Goal: Information Seeking & Learning: Understand process/instructions

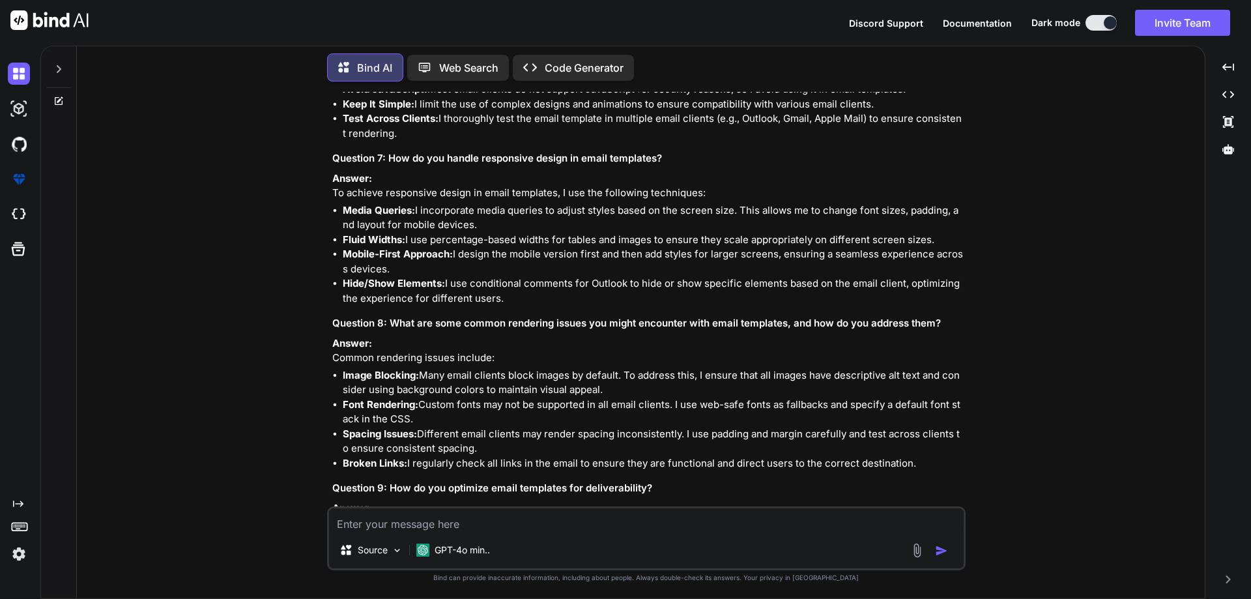
scroll to position [3596, 0]
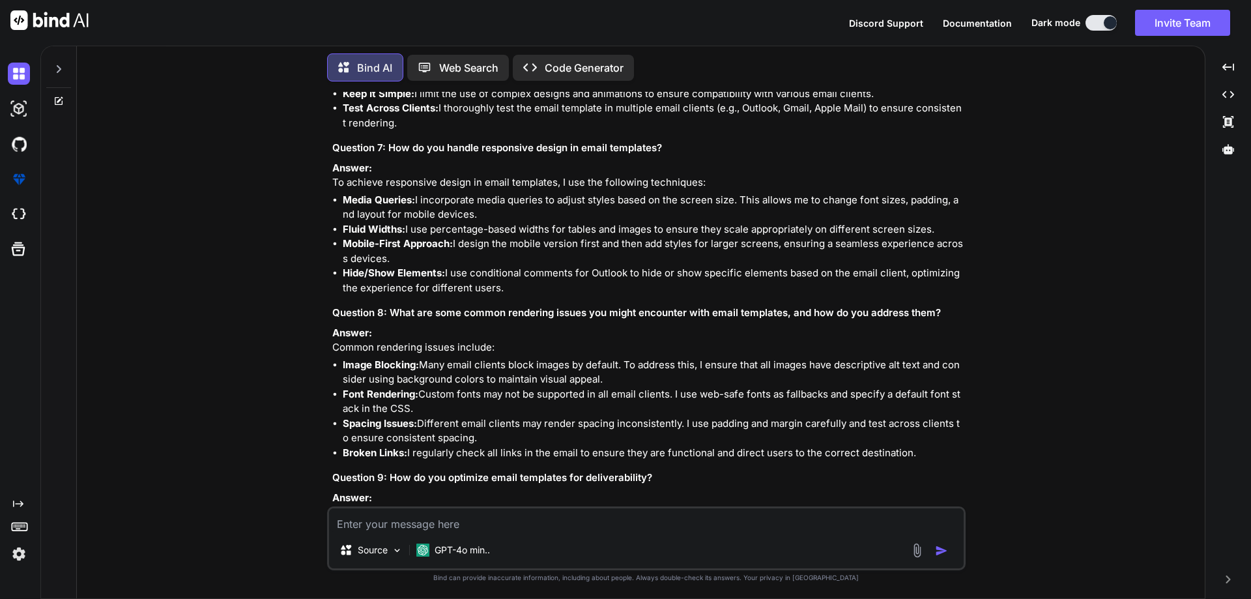
click at [62, 102] on icon at bounding box center [58, 101] width 10 height 10
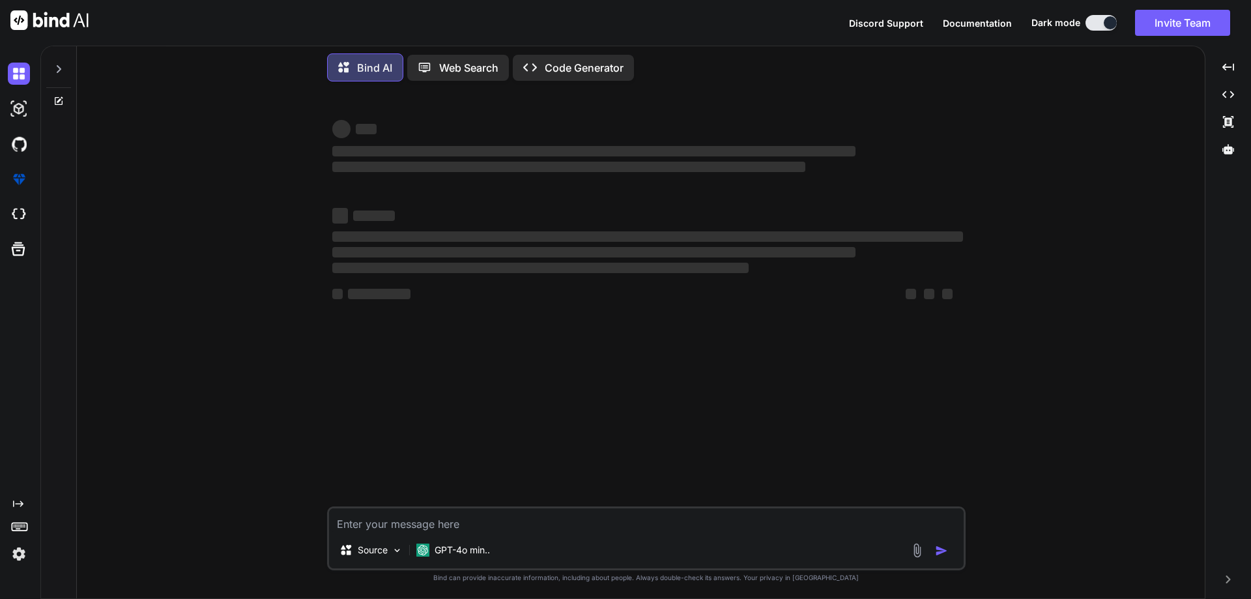
type textarea "x"
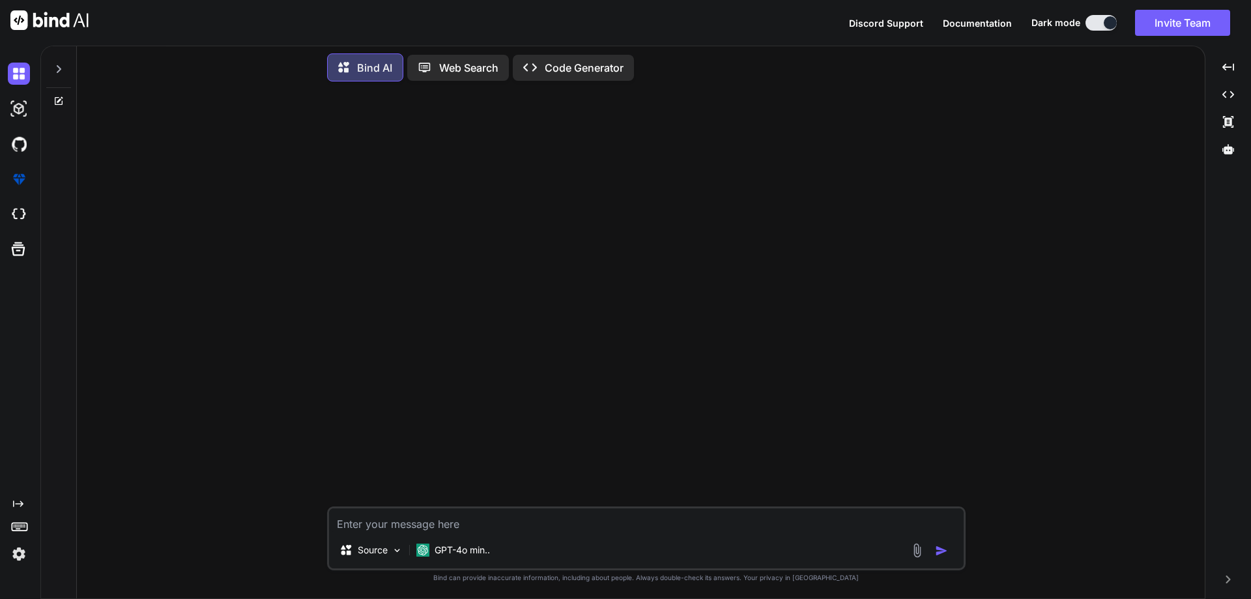
click at [638, 502] on div at bounding box center [648, 299] width 636 height 414
click at [633, 515] on textarea at bounding box center [646, 519] width 635 height 23
paste textarea "dropify text and icon change codepen"
type textarea "dropify text and icon change codepen"
type textarea "x"
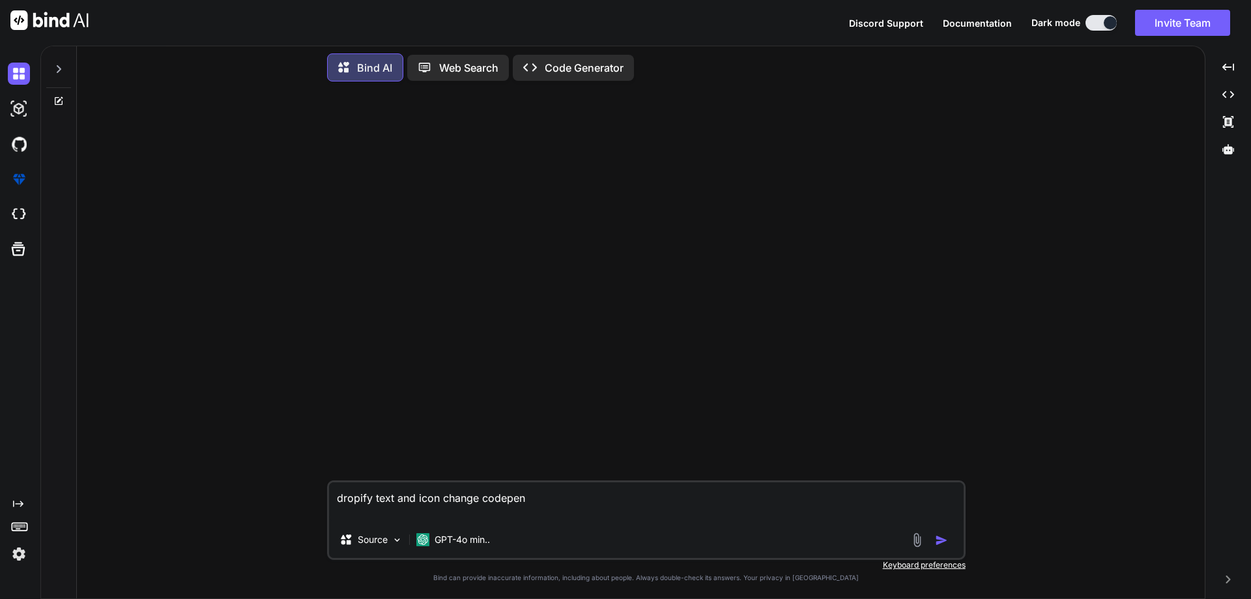
type textarea "dropify text and icon change codepen"
type textarea "x"
type textarea "dropify text and icon change codepen"
type textarea "x"
type textarea "dropify text and icon change codepen"
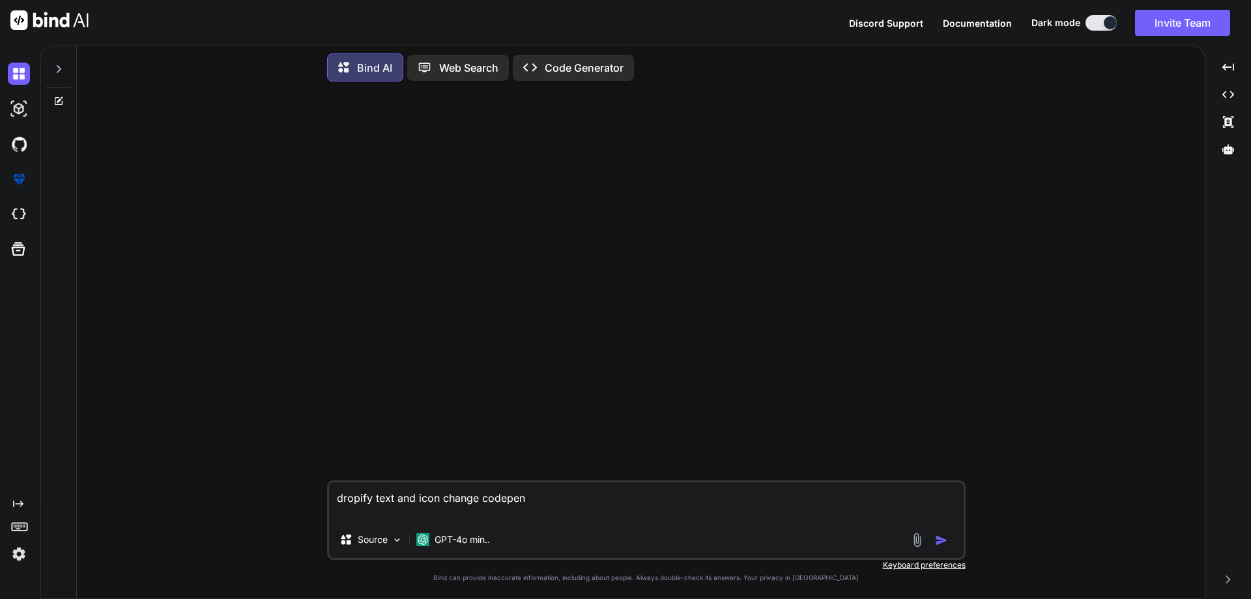
type textarea "x"
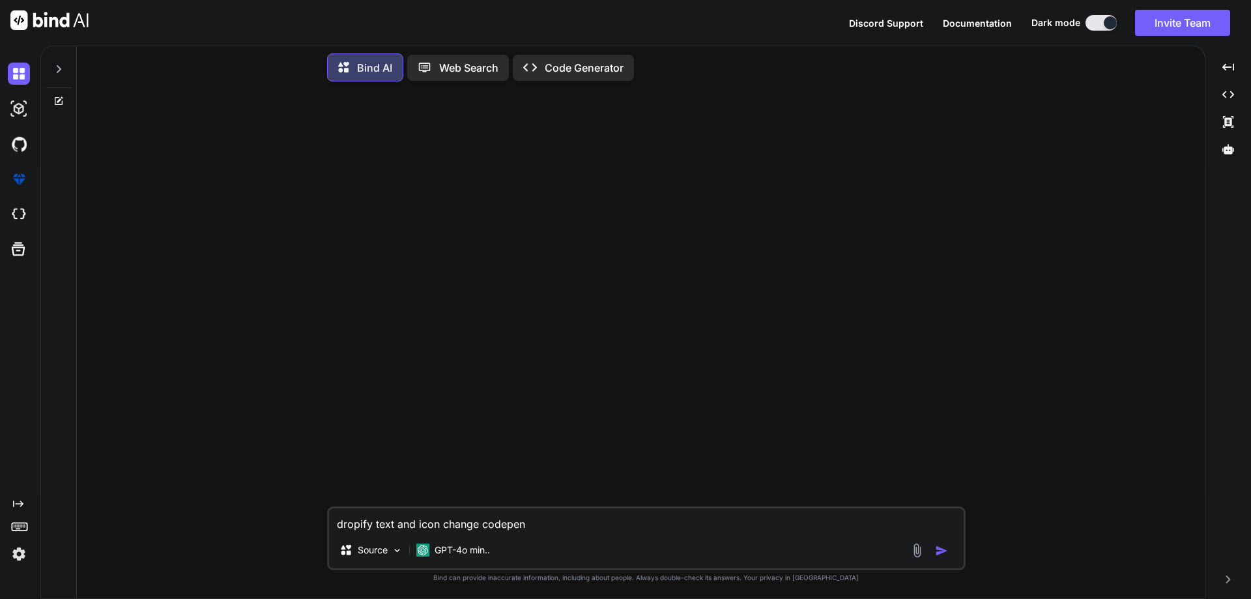
type textarea "dropify text and icon change codepen"
type textarea "x"
type textarea "dropify text and icon change codepen i"
type textarea "x"
type textarea "dropify text and icon change codepen in"
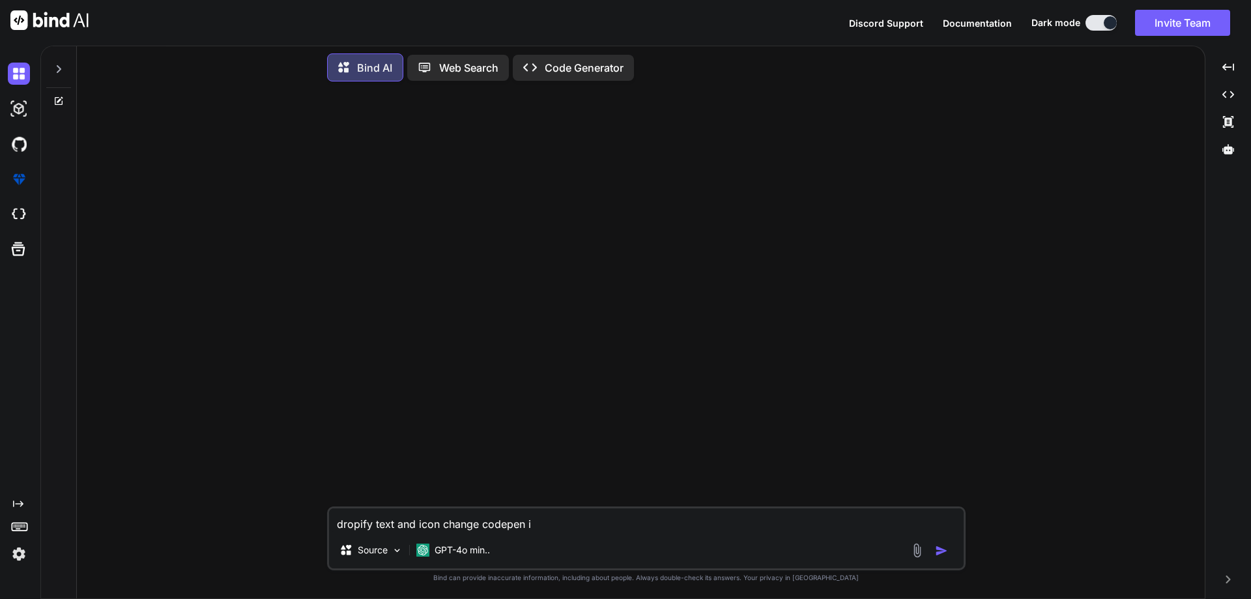
type textarea "x"
type textarea "dropify text and icon change codepen in"
type textarea "x"
type textarea "dropify text and icon change codepen in h"
type textarea "x"
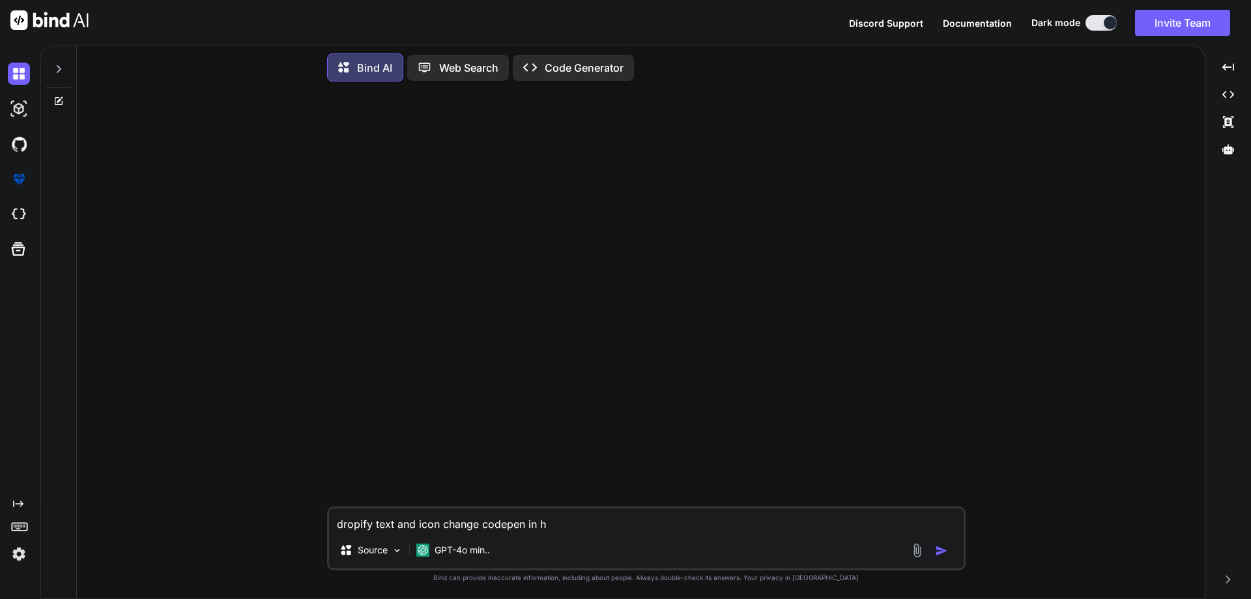
type textarea "dropify text and icon change codepen in ht"
type textarea "x"
type textarea "dropify text and icon change codepen in htm"
type textarea "x"
type textarea "dropify text and icon change codepen in html"
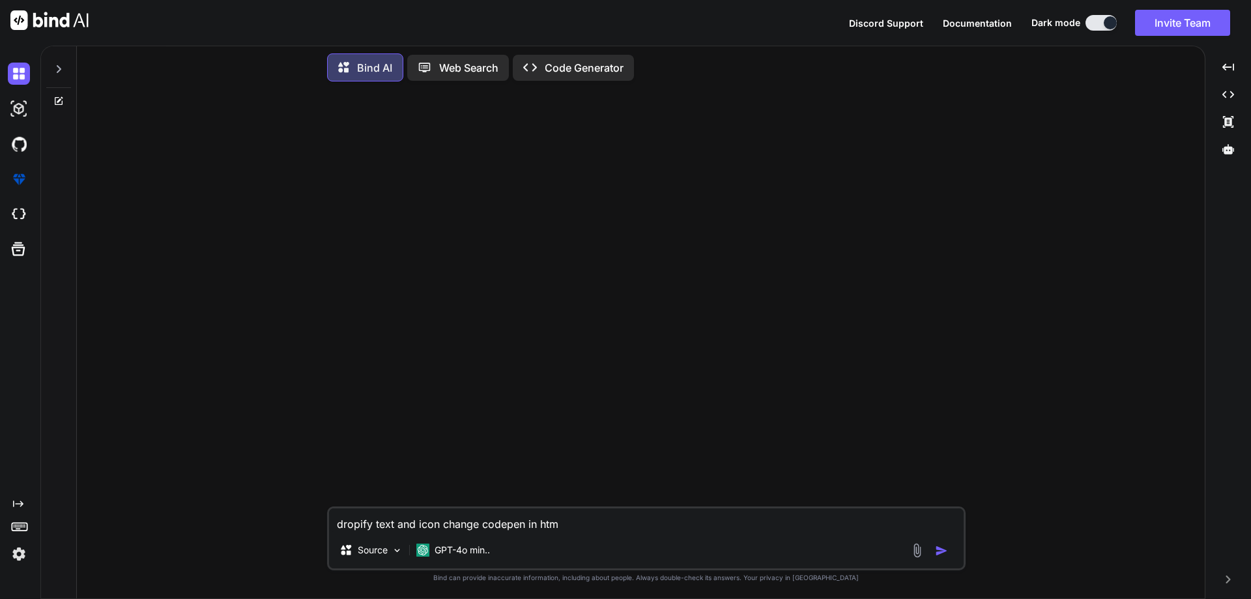
type textarea "x"
type textarea "dropify text and icon change codepen in html"
type textarea "x"
type textarea "dropify text and icon change codepen in html c"
type textarea "x"
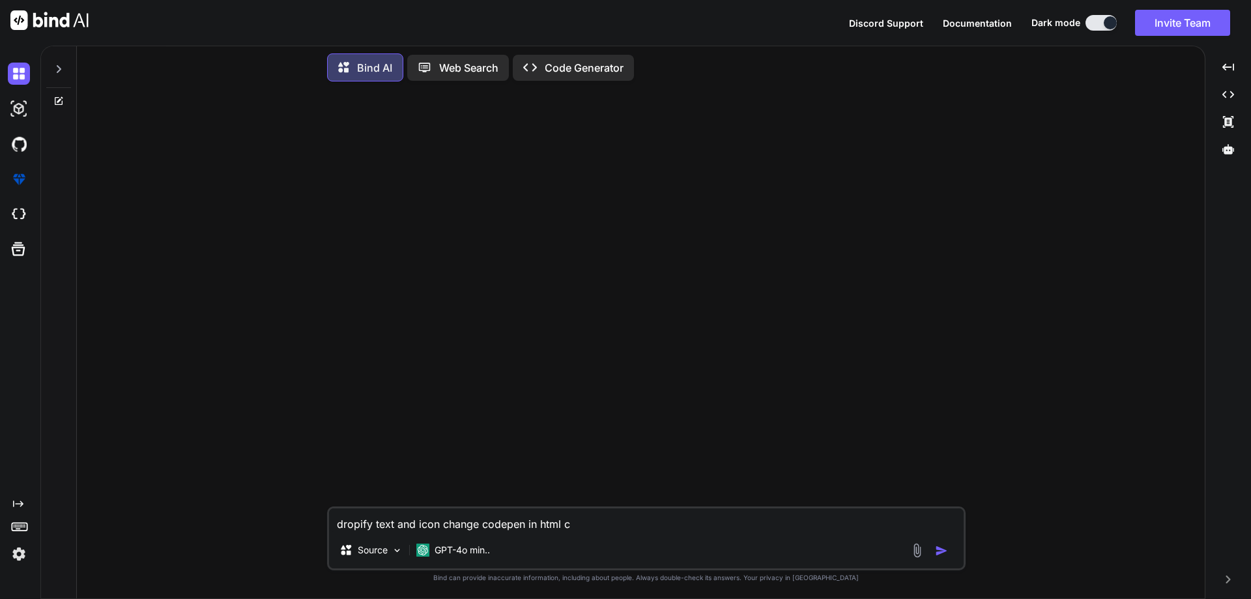
type textarea "dropify text and icon change codepen in html cs"
type textarea "x"
type textarea "dropify text and icon change codepen in html css"
type textarea "x"
type textarea "dropify text and icon change codepen in html css"
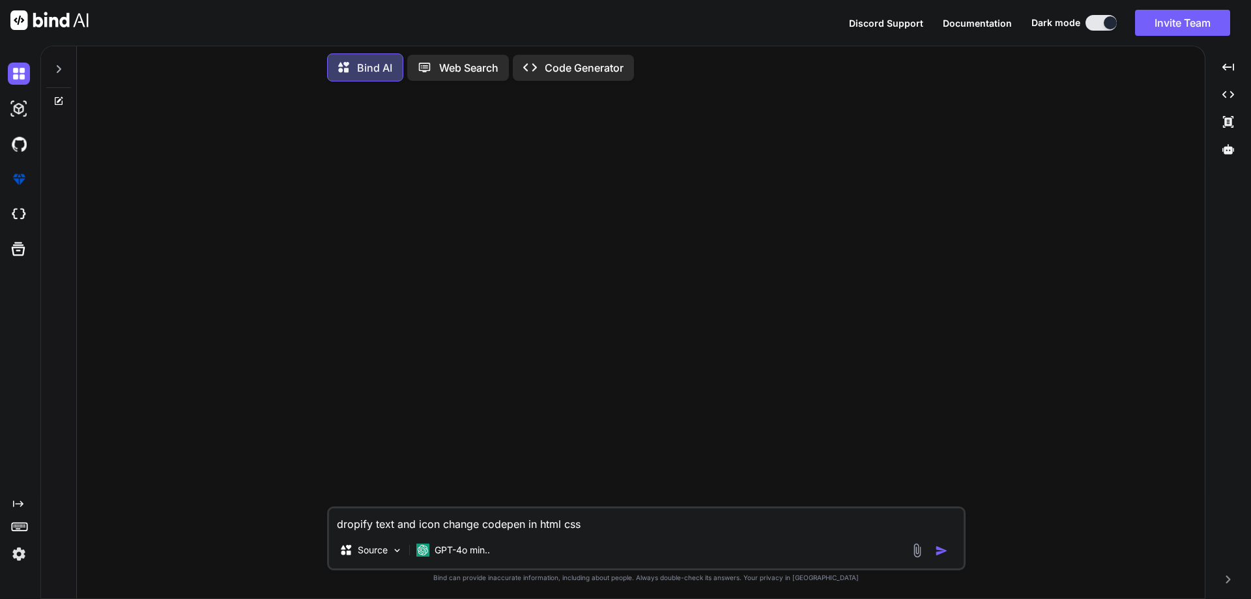
type textarea "x"
type textarea "dropify text and icon change codepen in html css s"
type textarea "x"
type textarea "dropify text and icon change codepen in html css sj"
type textarea "x"
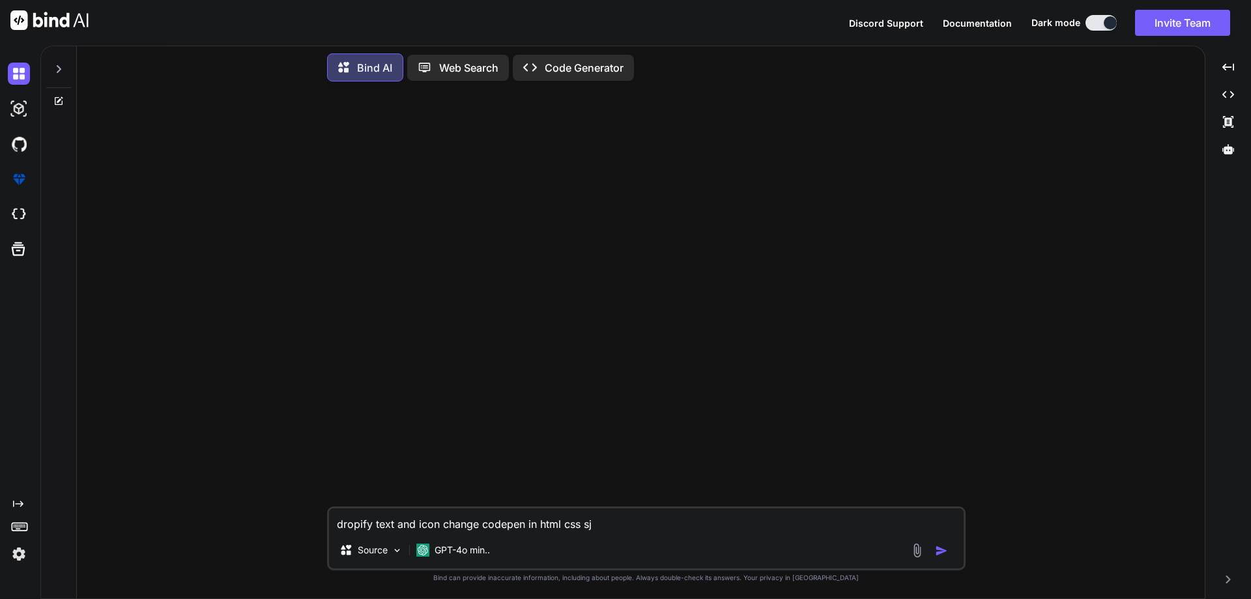
type textarea "dropify text and icon change codepen in html css s"
type textarea "x"
type textarea "dropify text and icon change codepen in html css"
type textarea "x"
type textarea "dropify text and icon change codepen in html css j"
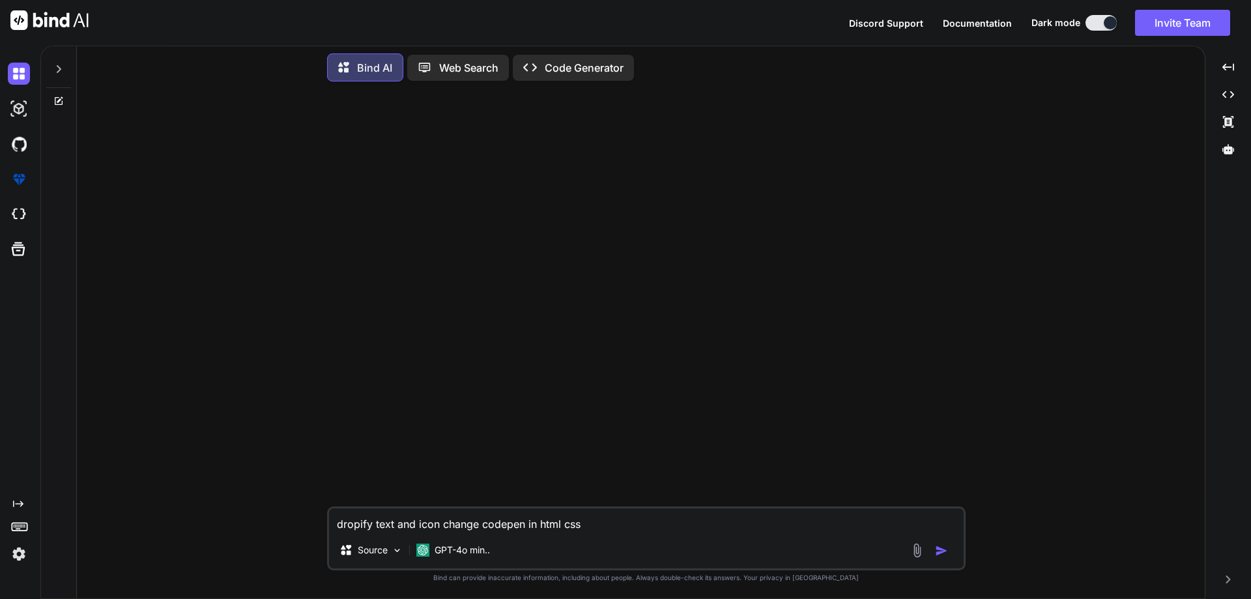
type textarea "x"
type textarea "dropify text and icon change codepen in html css js"
type textarea "x"
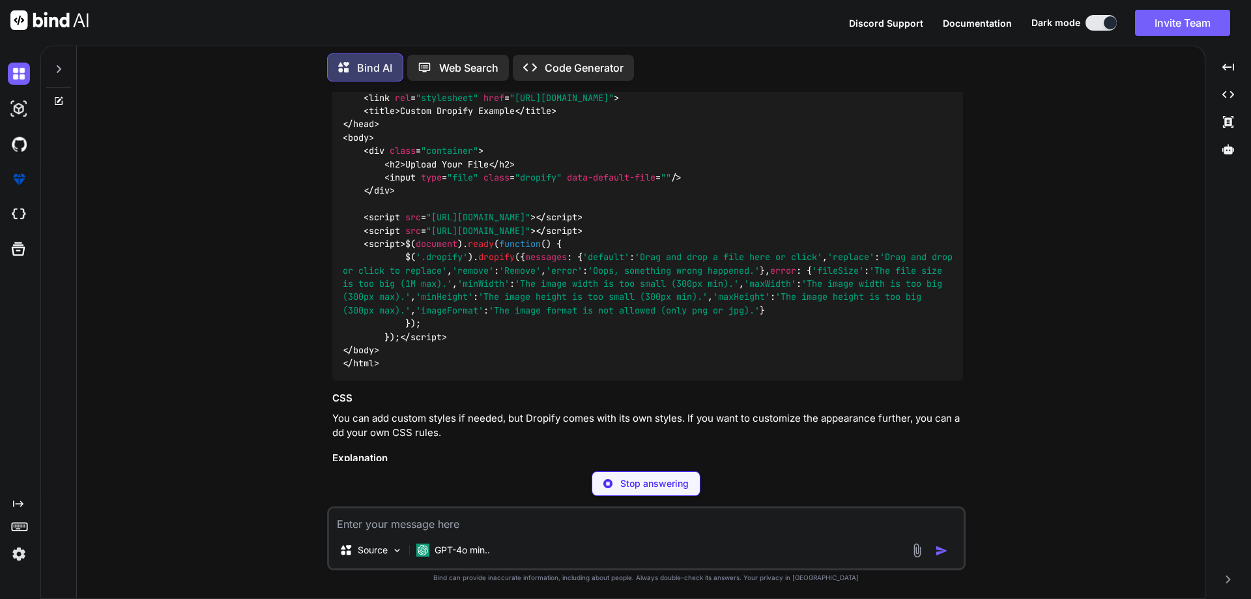
scroll to position [195, 0]
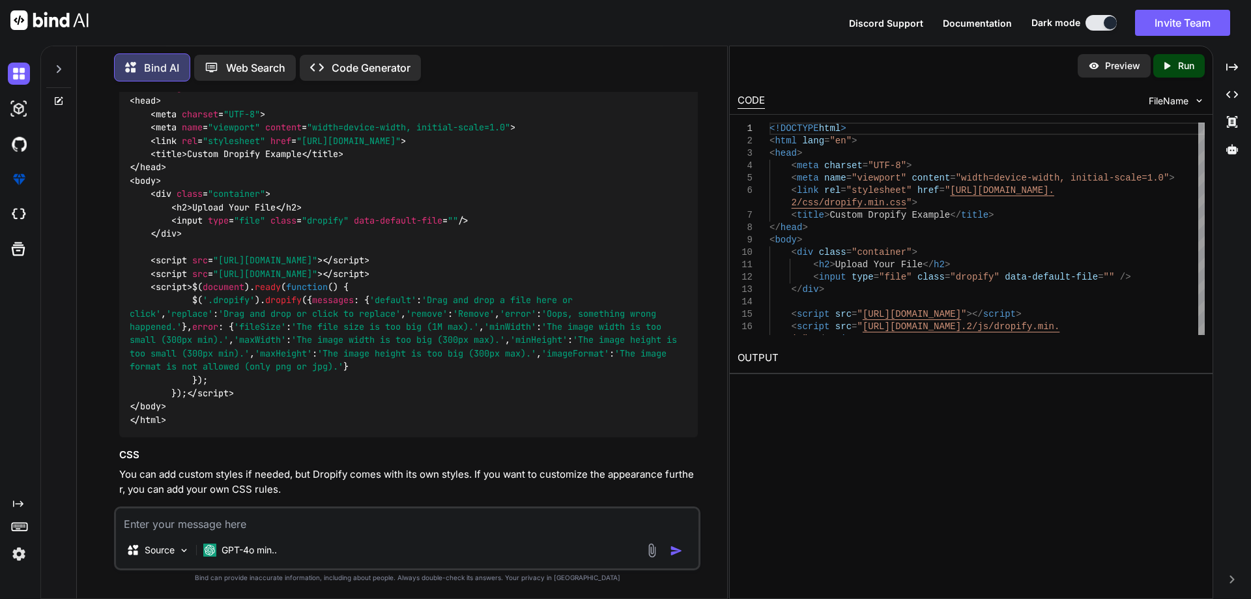
type textarea "x"
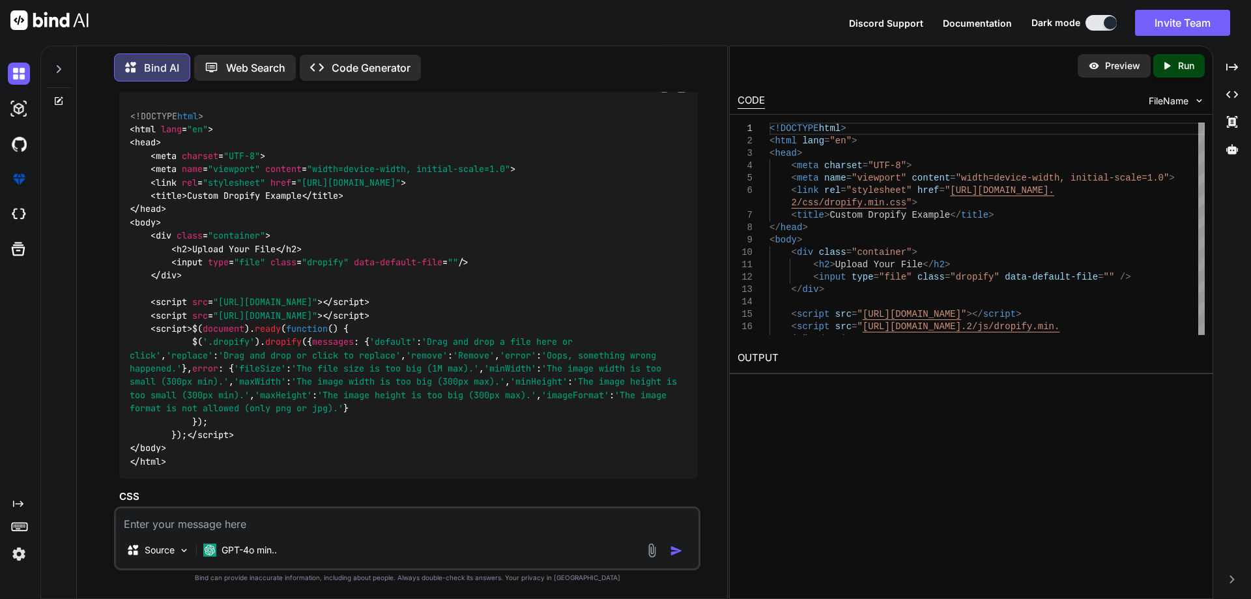
scroll to position [130, 0]
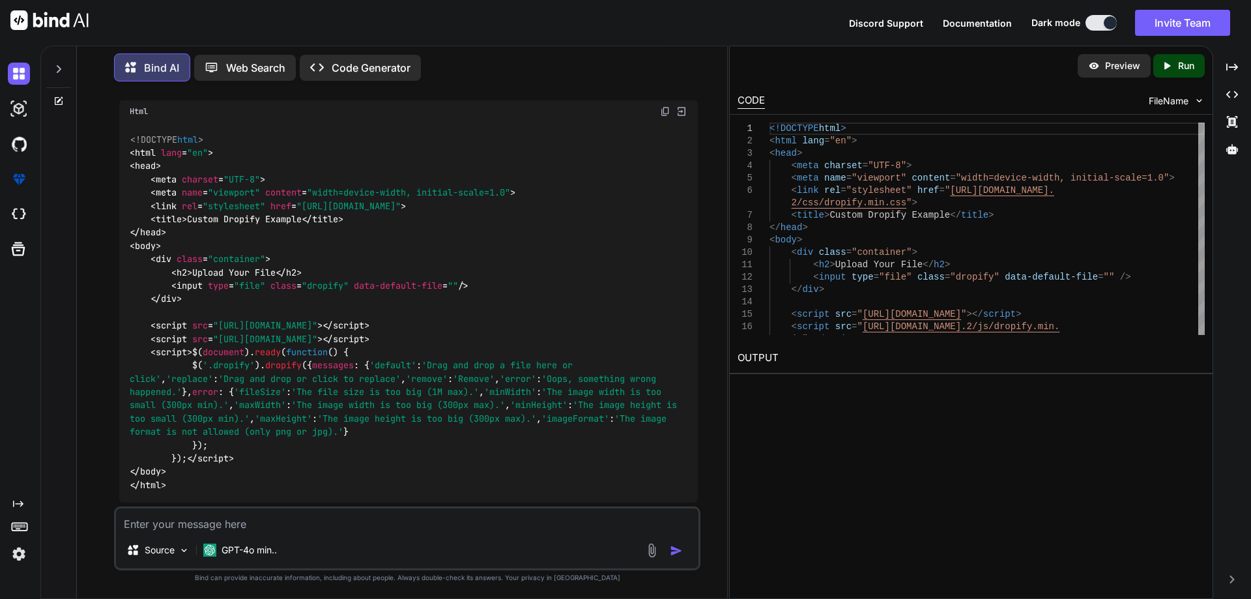
click at [666, 116] on img at bounding box center [665, 111] width 10 height 10
click at [431, 521] on textarea at bounding box center [407, 519] width 582 height 23
type textarea "s"
type textarea "x"
type textarea "sh"
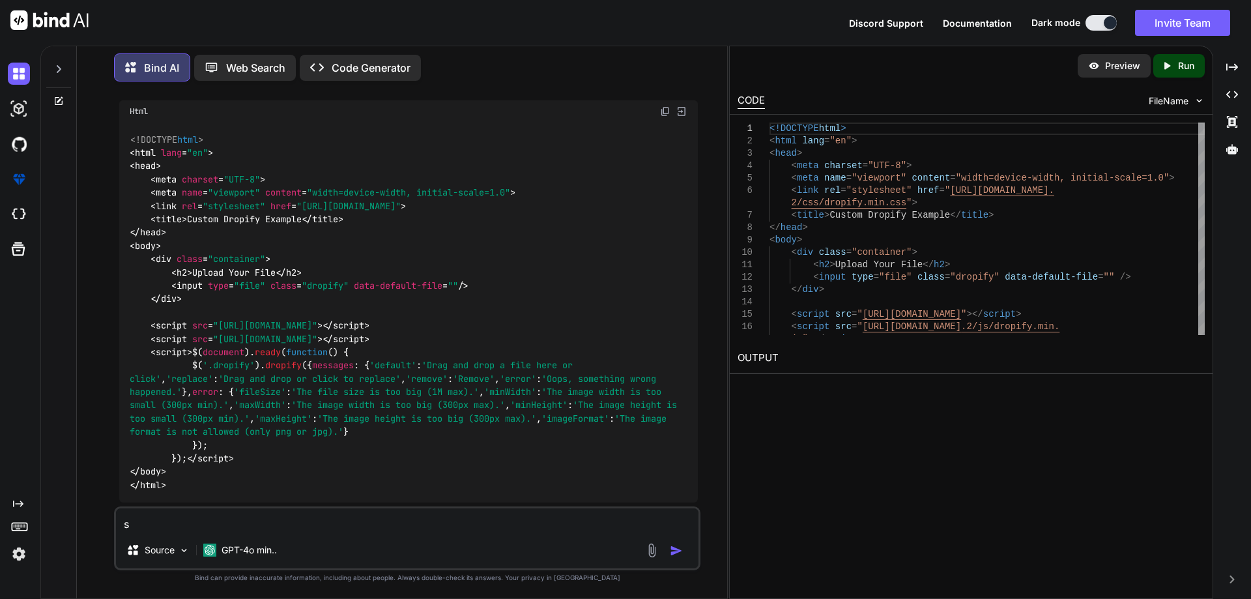
type textarea "x"
type textarea "sho"
type textarea "x"
type textarea "show"
type textarea "x"
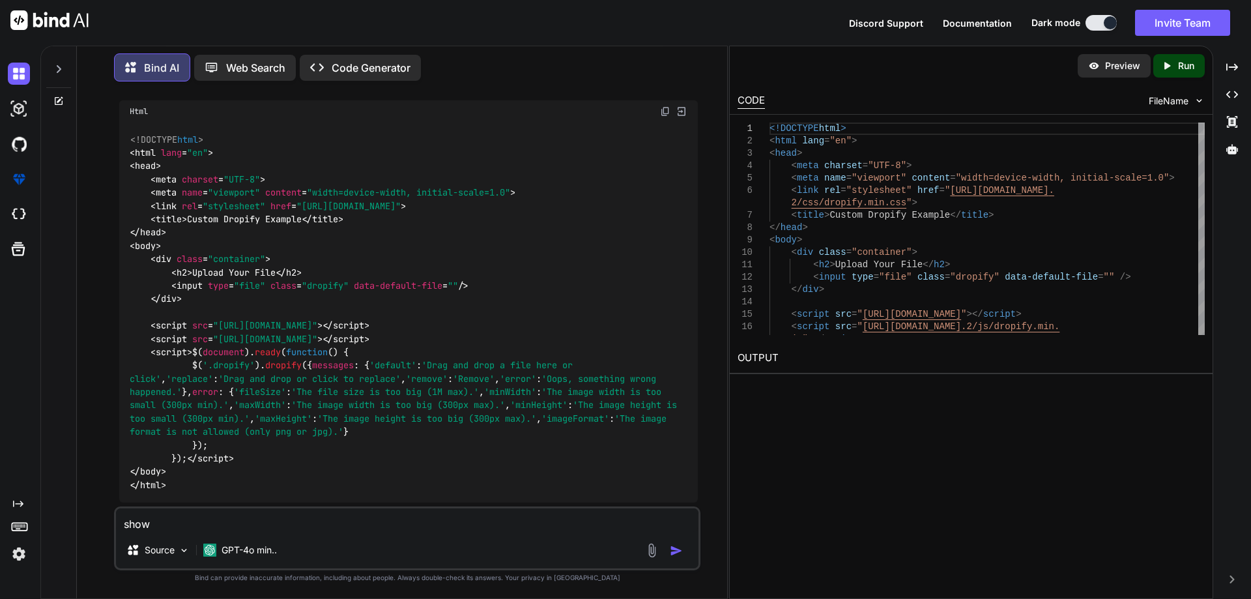
type textarea "showi"
type textarea "x"
type textarea "showin"
type textarea "x"
type textarea "showing"
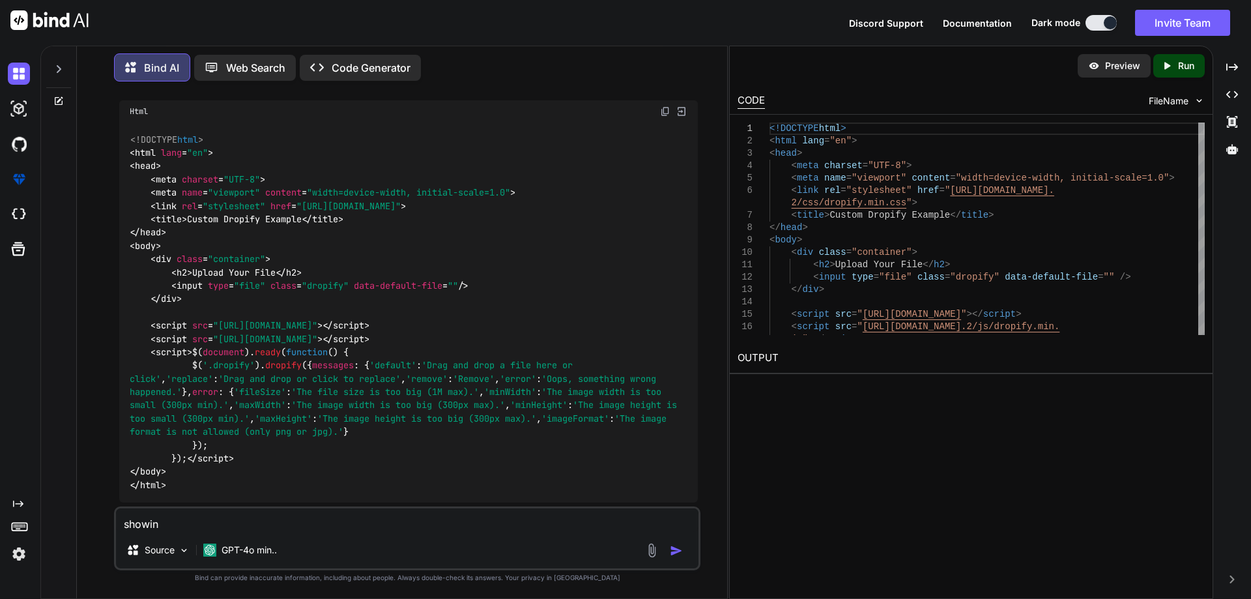
type textarea "x"
type textarea "showing"
type textarea "x"
type textarea "showing t"
type textarea "x"
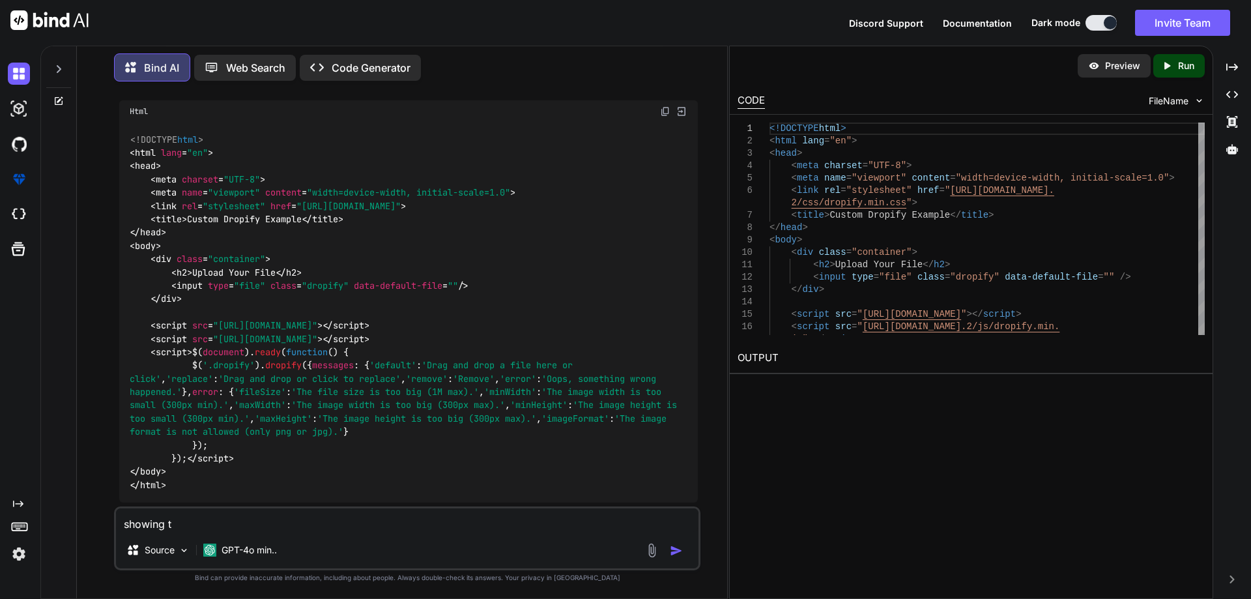
type textarea "showing th"
type textarea "x"
type textarea "showing thi"
type textarea "x"
type textarea "showing this"
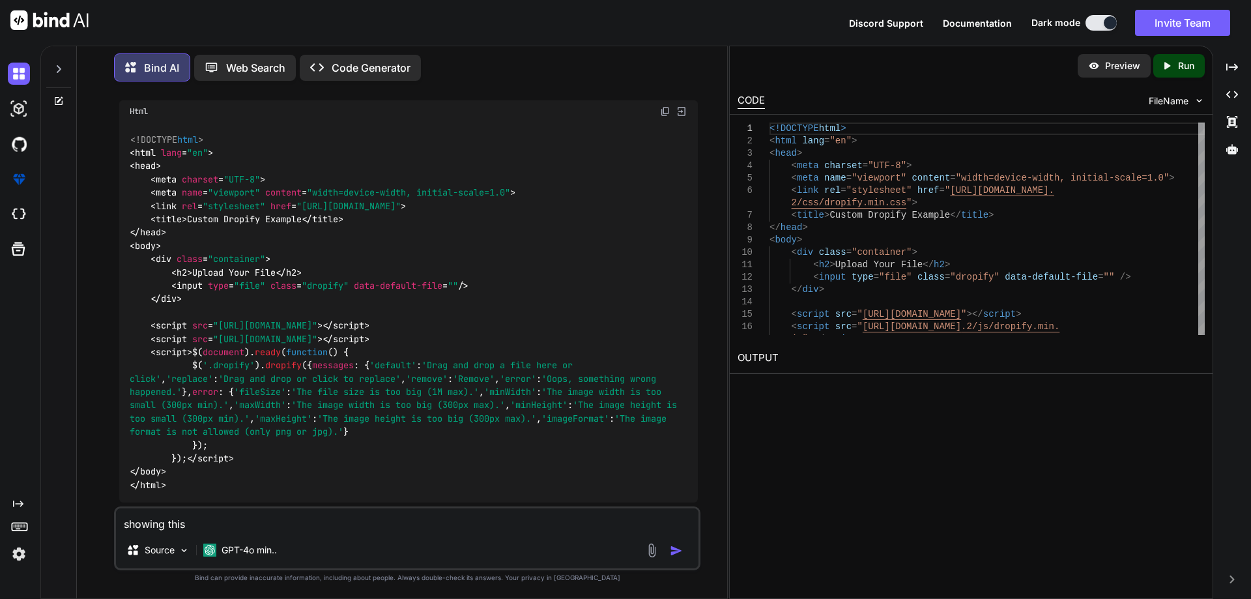
type textarea "x"
type textarea "showing this"
type textarea "x"
type textarea "showing this e"
type textarea "x"
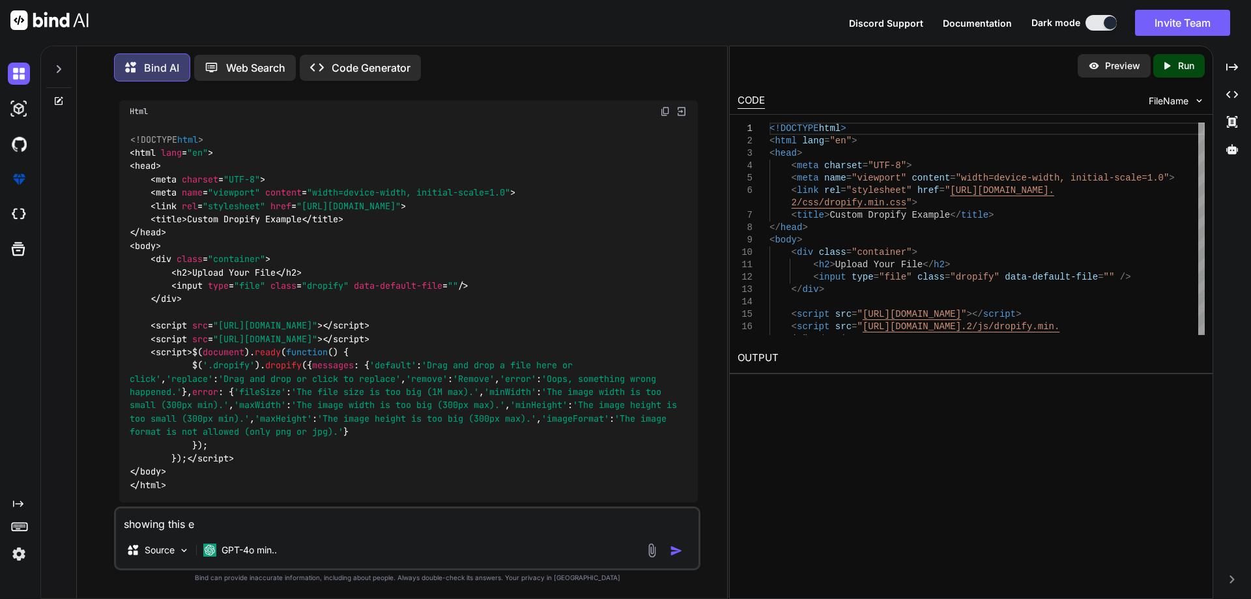
type textarea "showing this er"
type textarea "x"
type textarea "showing this err"
type textarea "x"
type textarea "showing this erro"
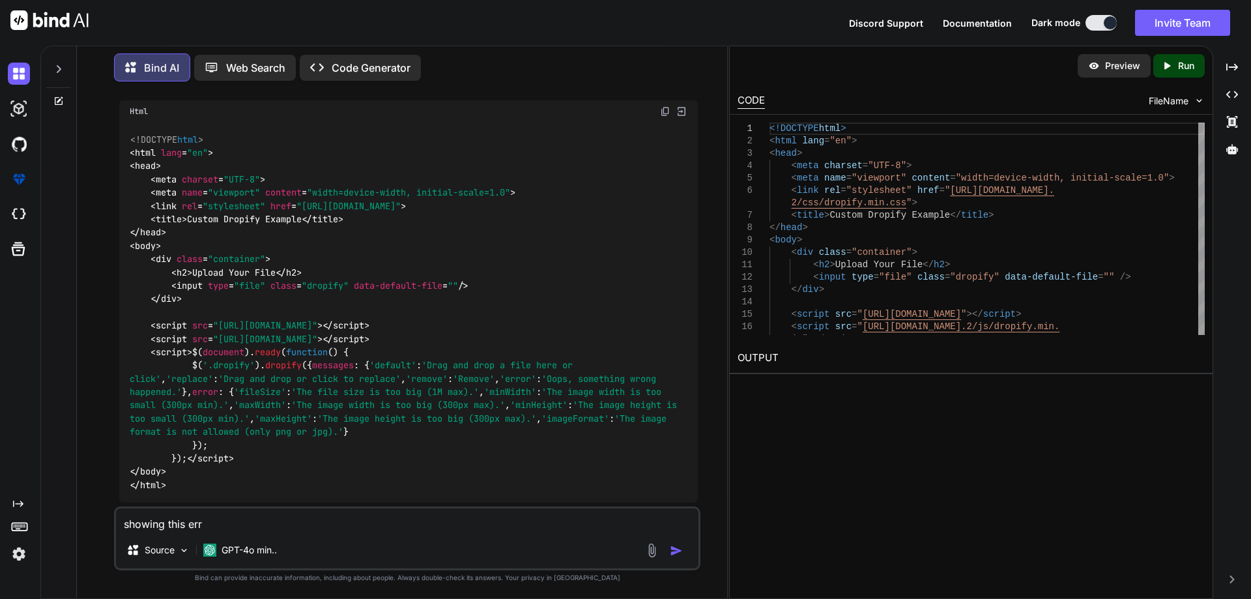
type textarea "x"
type textarea "showing this error"
type textarea "x"
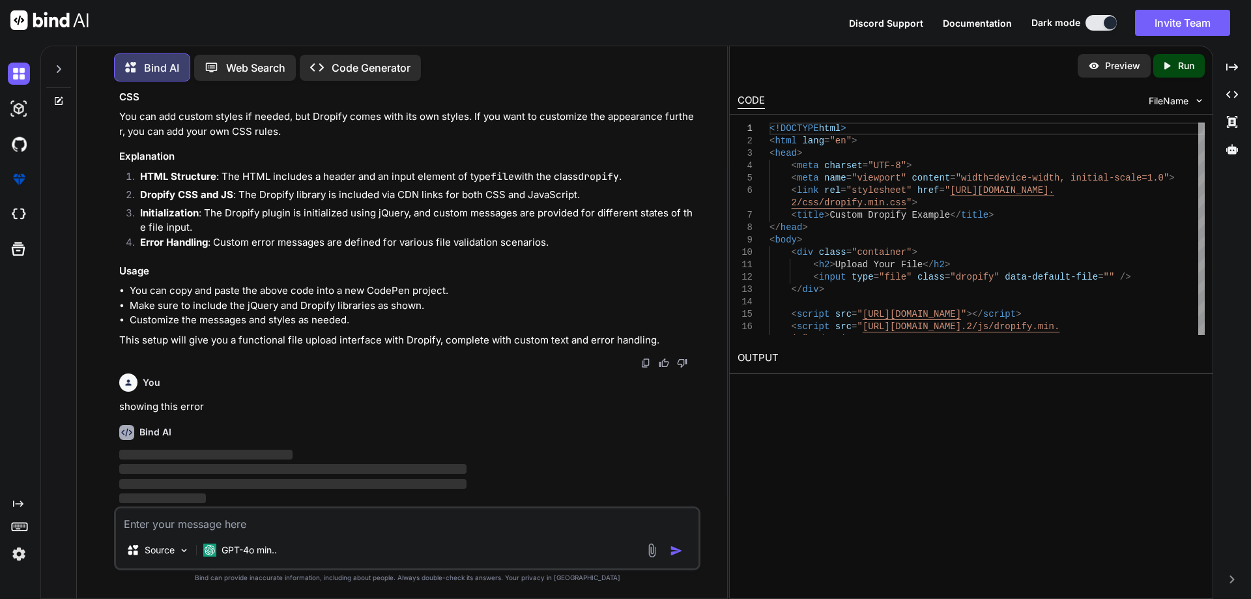
scroll to position [712, 0]
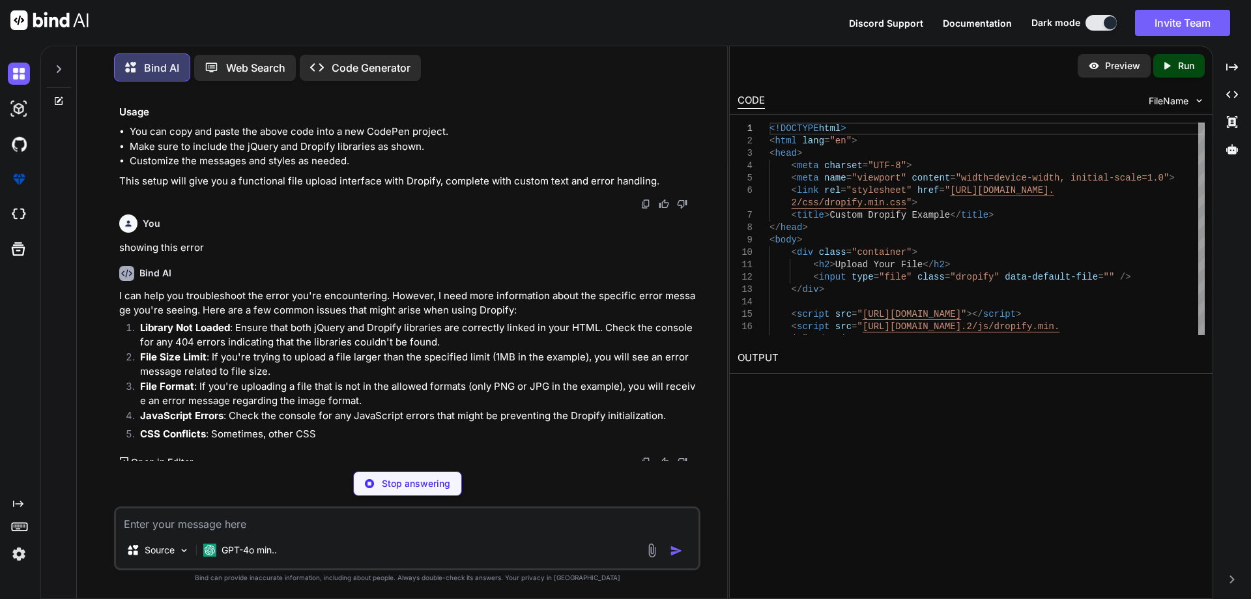
type textarea "x"
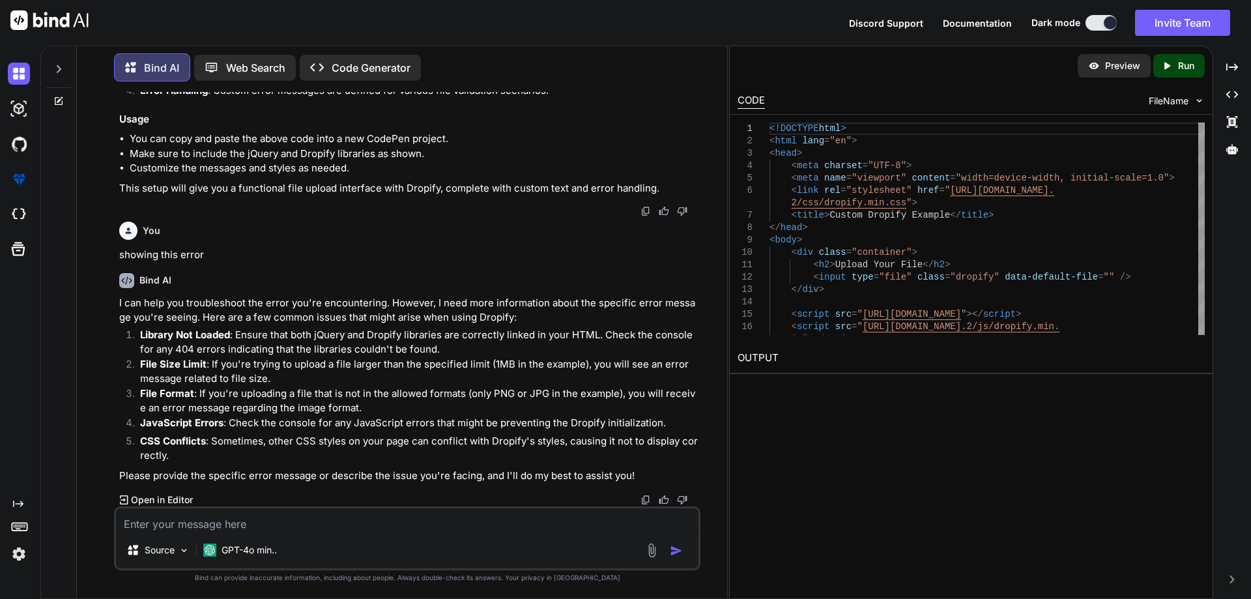
scroll to position [864, 0]
paste textarea "jquery-3.6.0.min.js:2 jQuery.Deferred exception: $(...).dropify is not a functi…"
type textarea "jquery-3.6.0.min.js:2 jQuery.Deferred exception: $(...).dropify is not a functi…"
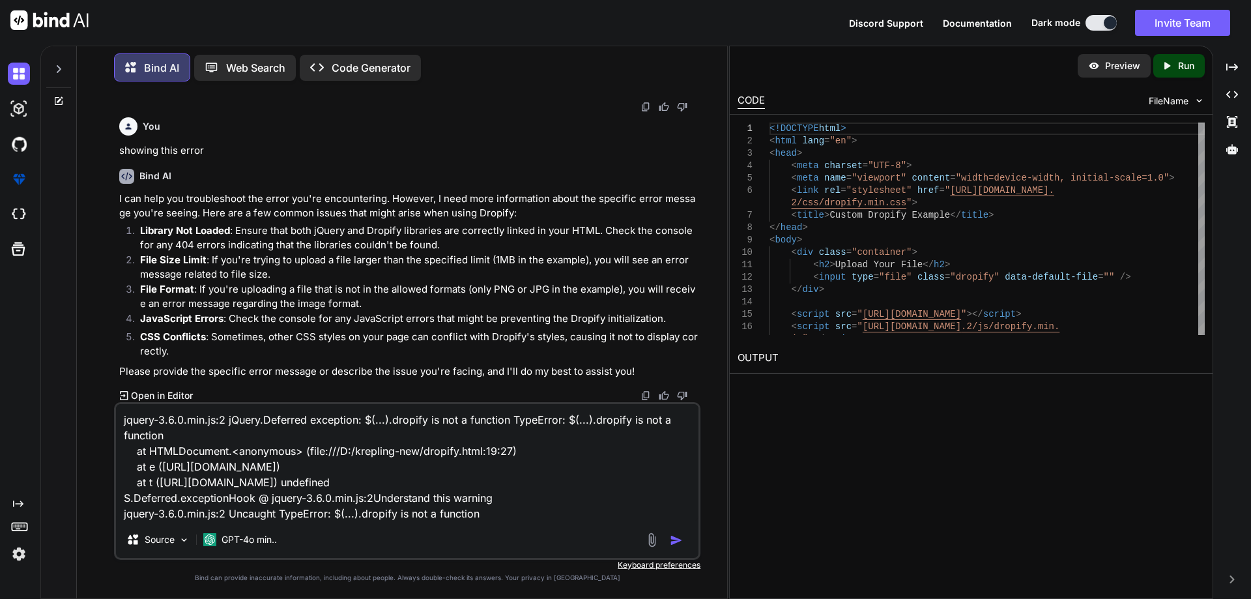
type textarea "x"
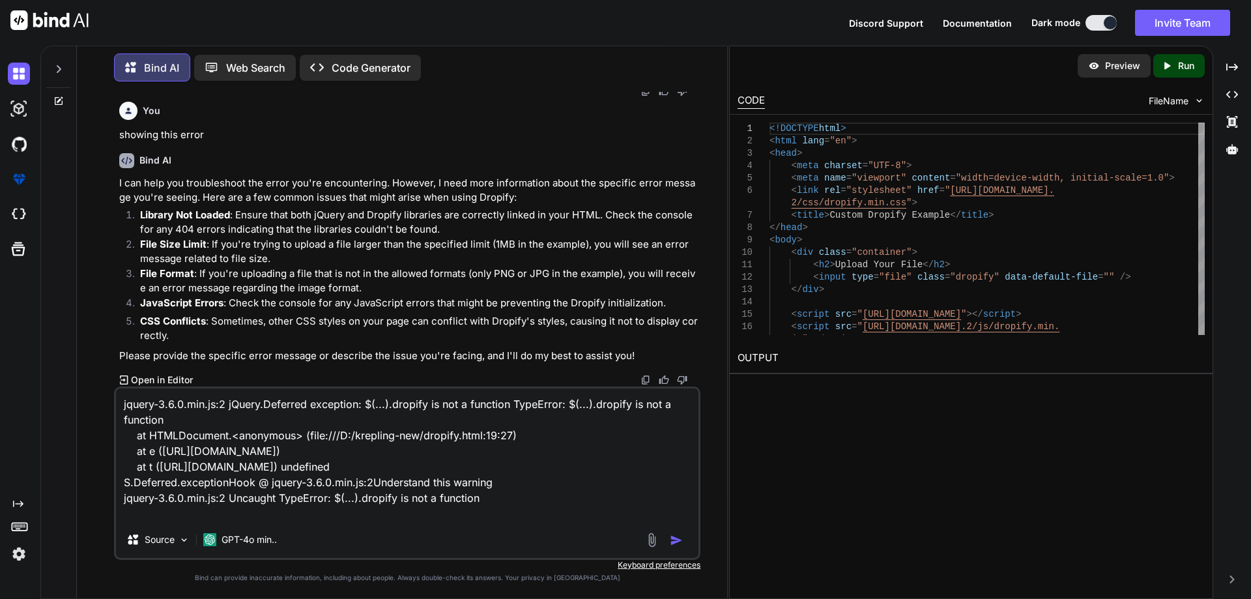
type textarea "jquery-3.6.0.min.js:2 jQuery.Deferred exception: $(...).dropify is not a functi…"
type textarea "x"
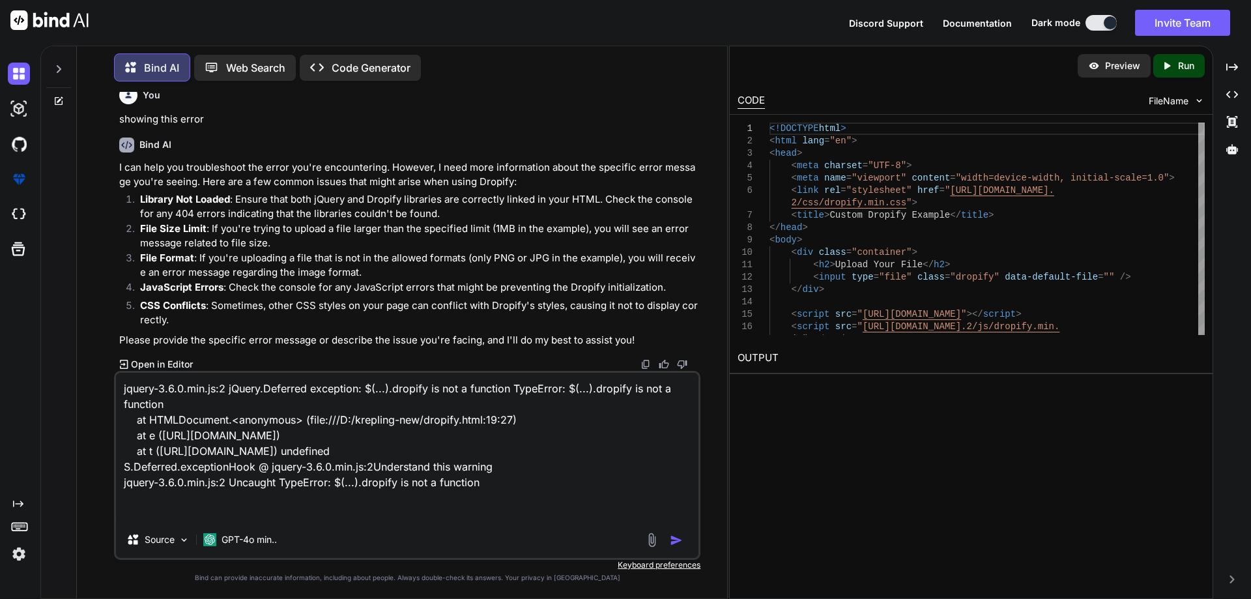
type textarea "jquery-3.6.0.min.js:2 jQuery.Deferred exception: $(...).dropify is not a functi…"
type textarea "x"
type textarea "jquery-3.6.0.min.js:2 jQuery.Deferred exception: $(...).dropify is not a functi…"
type textarea "x"
type textarea "jquery-3.6.0.min.js:2 jQuery.Deferred exception: $(...).dropify is not a functi…"
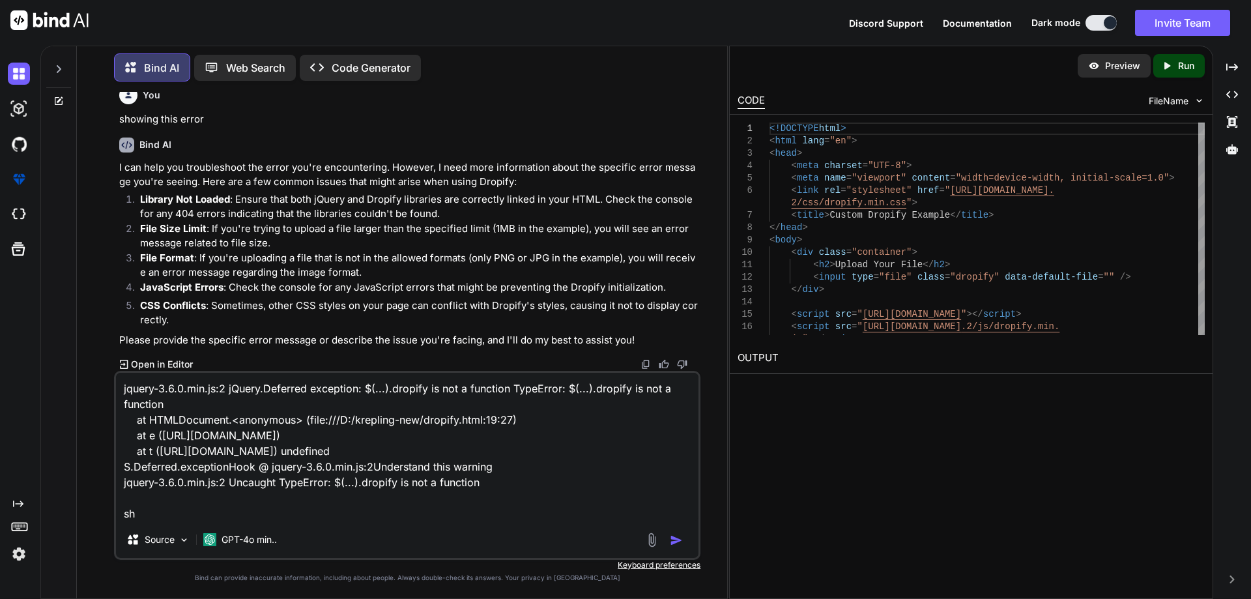
type textarea "x"
type textarea "jquery-3.6.0.min.js:2 jQuery.Deferred exception: $(...).dropify is not a functi…"
type textarea "x"
type textarea "jquery-3.6.0.min.js:2 jQuery.Deferred exception: $(...).dropify is not a functi…"
type textarea "x"
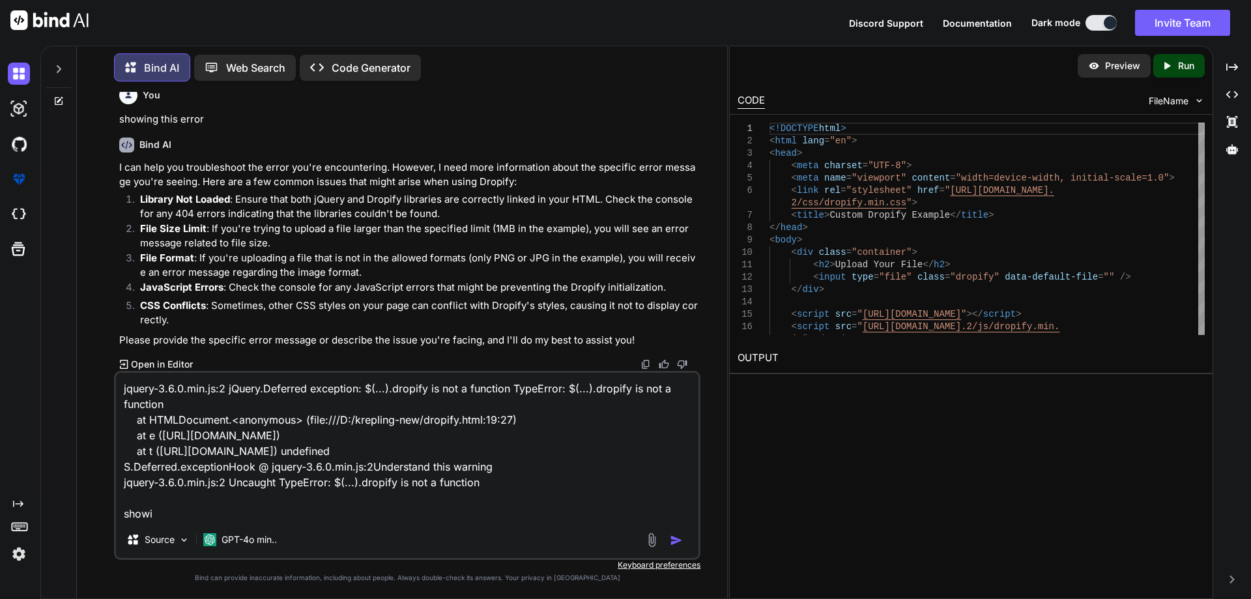
type textarea "jquery-3.6.0.min.js:2 jQuery.Deferred exception: $(...).dropify is not a functi…"
type textarea "x"
type textarea "jquery-3.6.0.min.js:2 jQuery.Deferred exception: $(...).dropify is not a functi…"
type textarea "x"
type textarea "jquery-3.6.0.min.js:2 jQuery.Deferred exception: $(...).dropify is not a functi…"
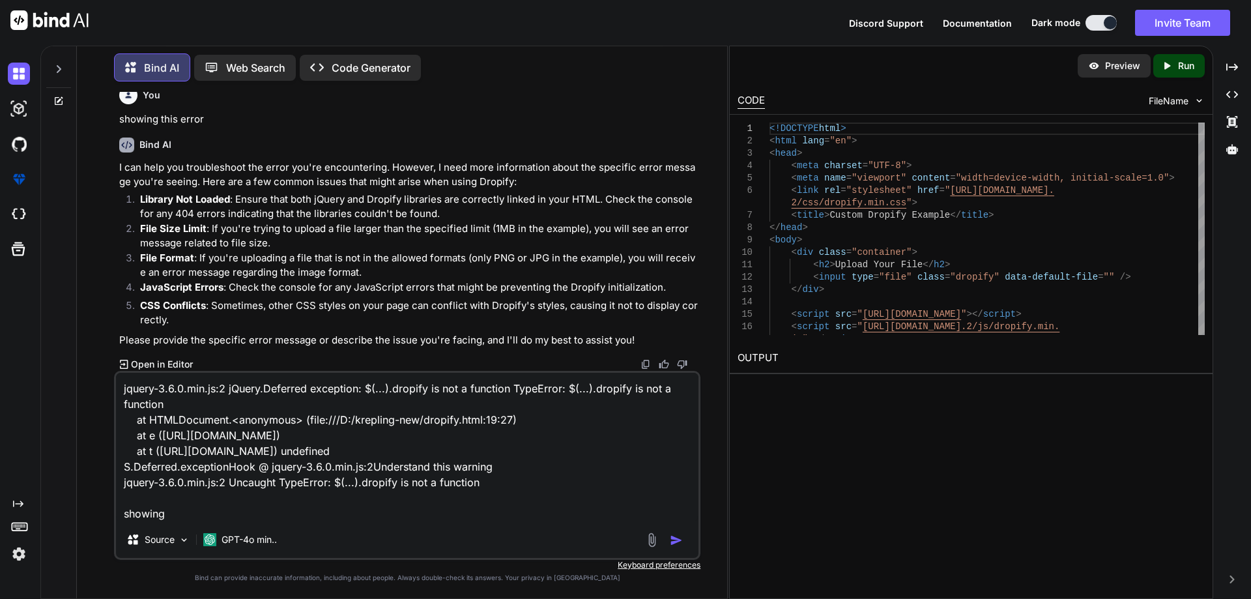
type textarea "x"
type textarea "jquery-3.6.0.min.js:2 jQuery.Deferred exception: $(...).dropify is not a functi…"
type textarea "x"
type textarea "jquery-3.6.0.min.js:2 jQuery.Deferred exception: $(...).dropify is not a functi…"
type textarea "x"
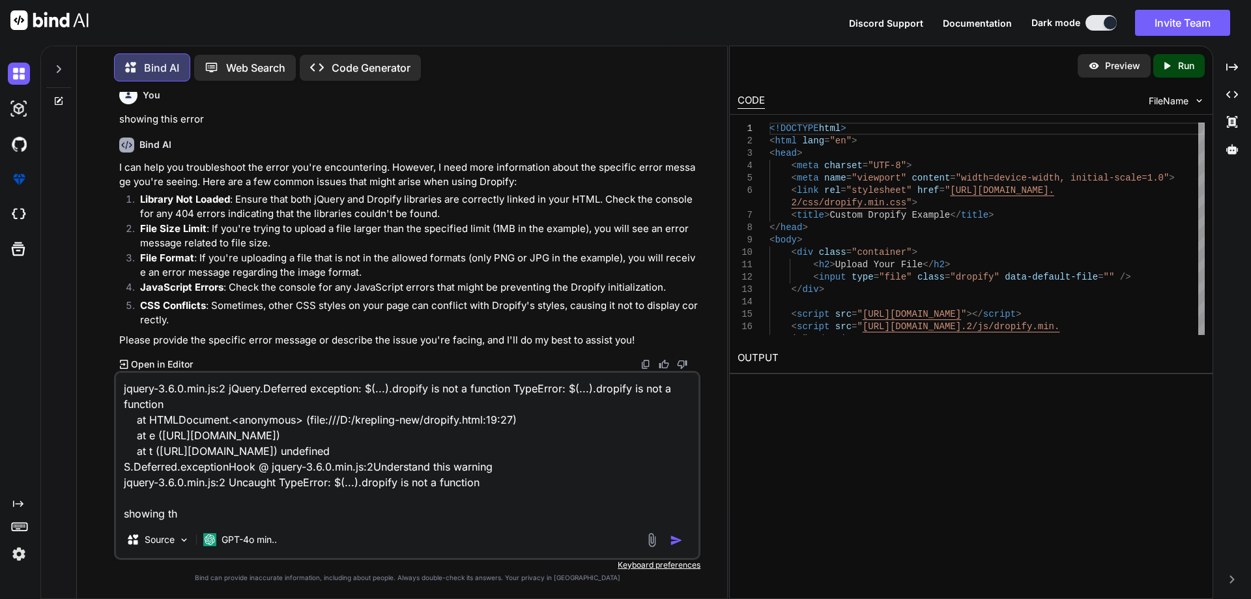
type textarea "jquery-3.6.0.min.js:2 jQuery.Deferred exception: $(...).dropify is not a functi…"
type textarea "x"
type textarea "jquery-3.6.0.min.js:2 jQuery.Deferred exception: $(...).dropify is not a functi…"
type textarea "x"
type textarea "jquery-3.6.0.min.js:2 jQuery.Deferred exception: $(...).dropify is not a functi…"
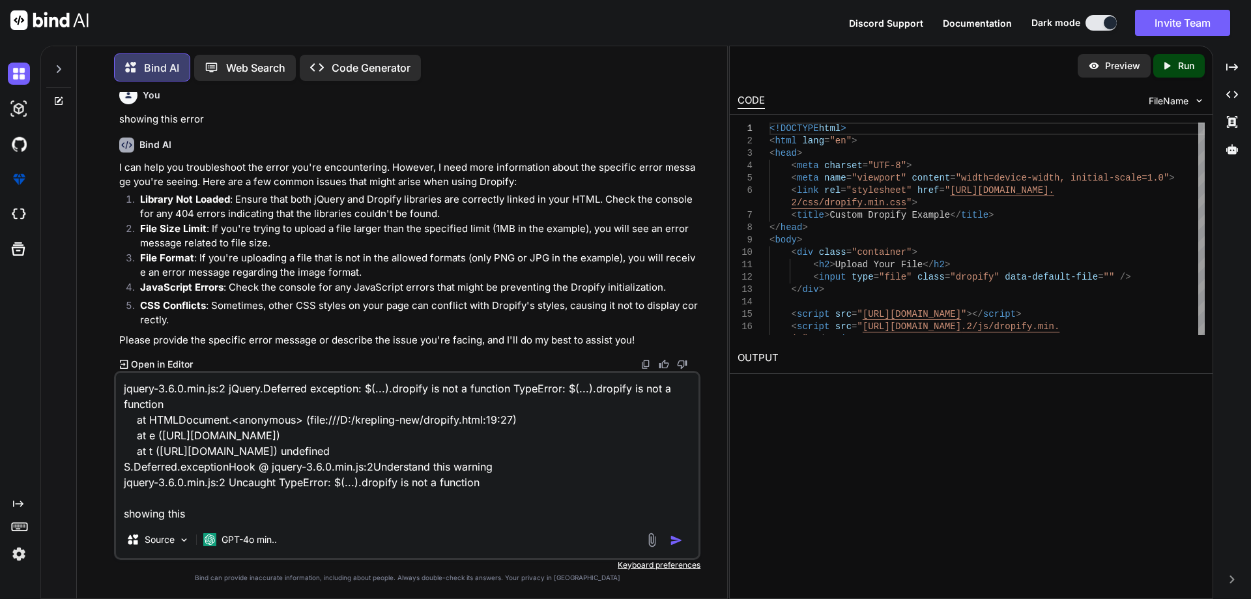
type textarea "x"
type textarea "jquery-3.6.0.min.js:2 jQuery.Deferred exception: $(...).dropify is not a functi…"
type textarea "x"
type textarea "jquery-3.6.0.min.js:2 jQuery.Deferred exception: $(...).dropify is not a functi…"
type textarea "x"
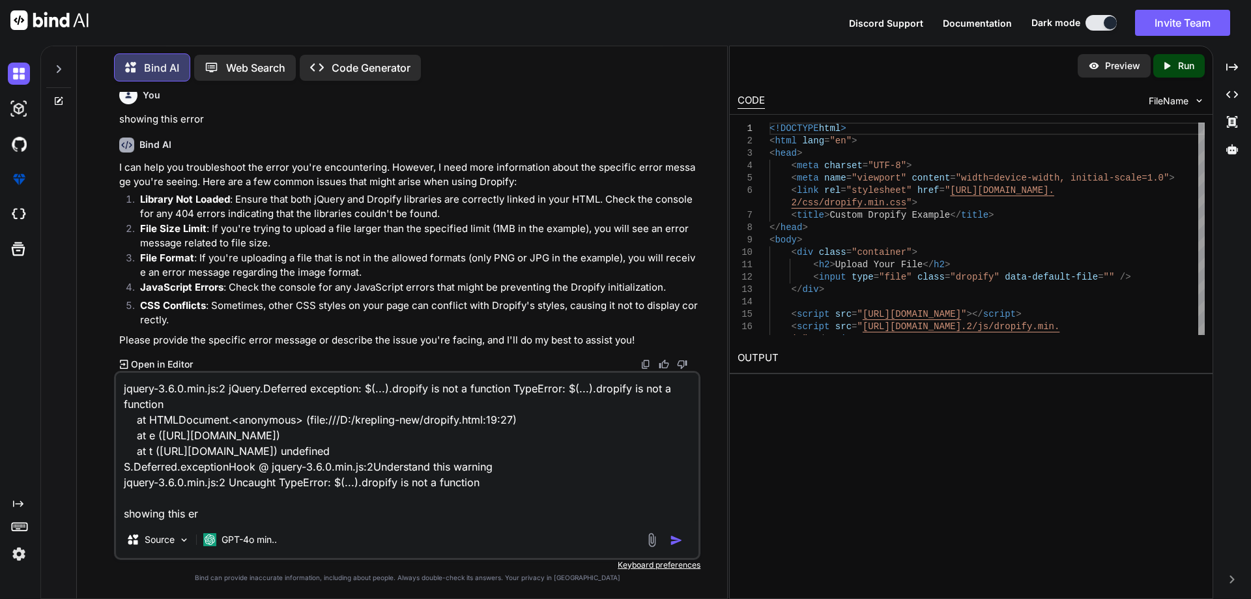
type textarea "jquery-3.6.0.min.js:2 jQuery.Deferred exception: $(...).dropify is not a functi…"
type textarea "x"
type textarea "jquery-3.6.0.min.js:2 jQuery.Deferred exception: $(...).dropify is not a functi…"
type textarea "x"
type textarea "jquery-3.6.0.min.js:2 jQuery.Deferred exception: $(...).dropify is not a functi…"
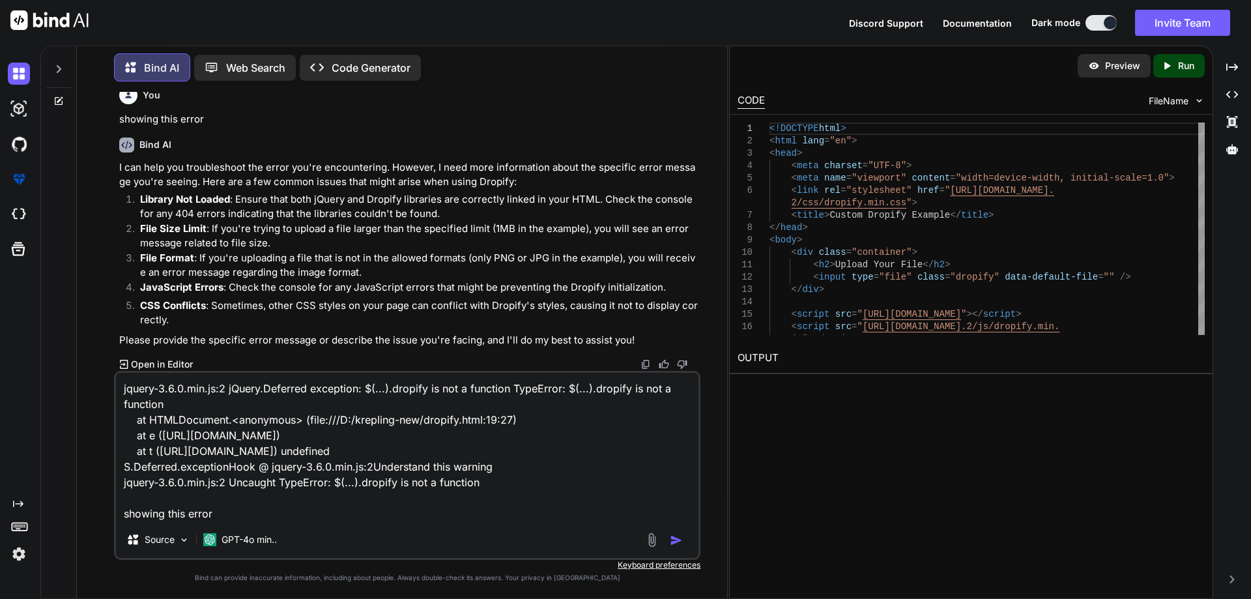
type textarea "x"
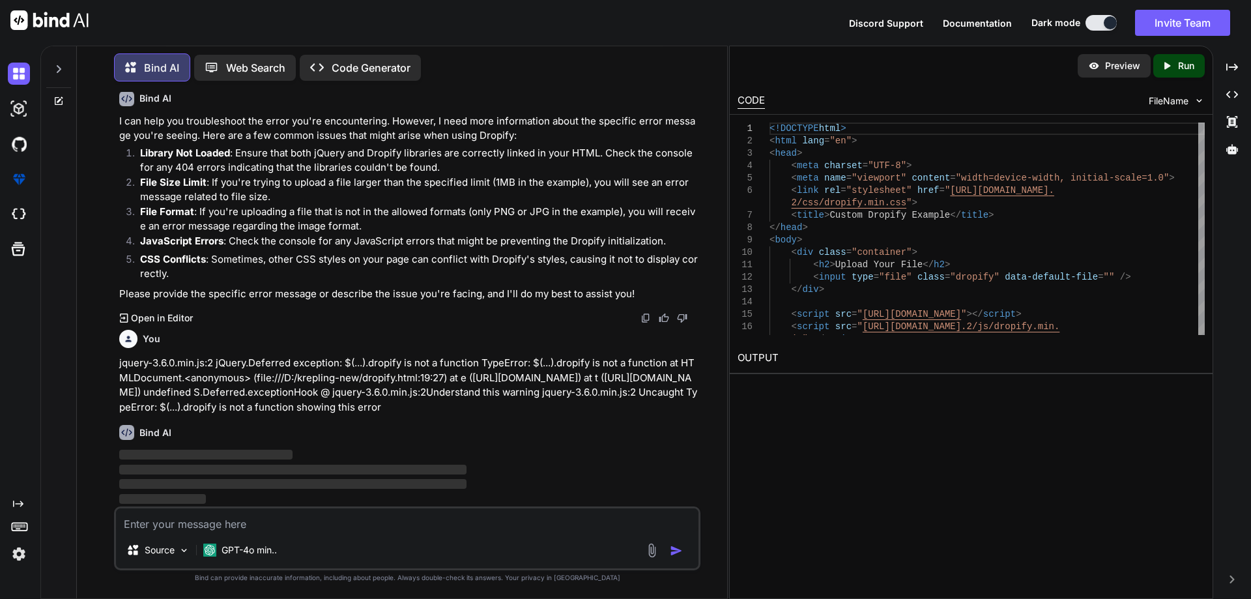
scroll to position [1046, 0]
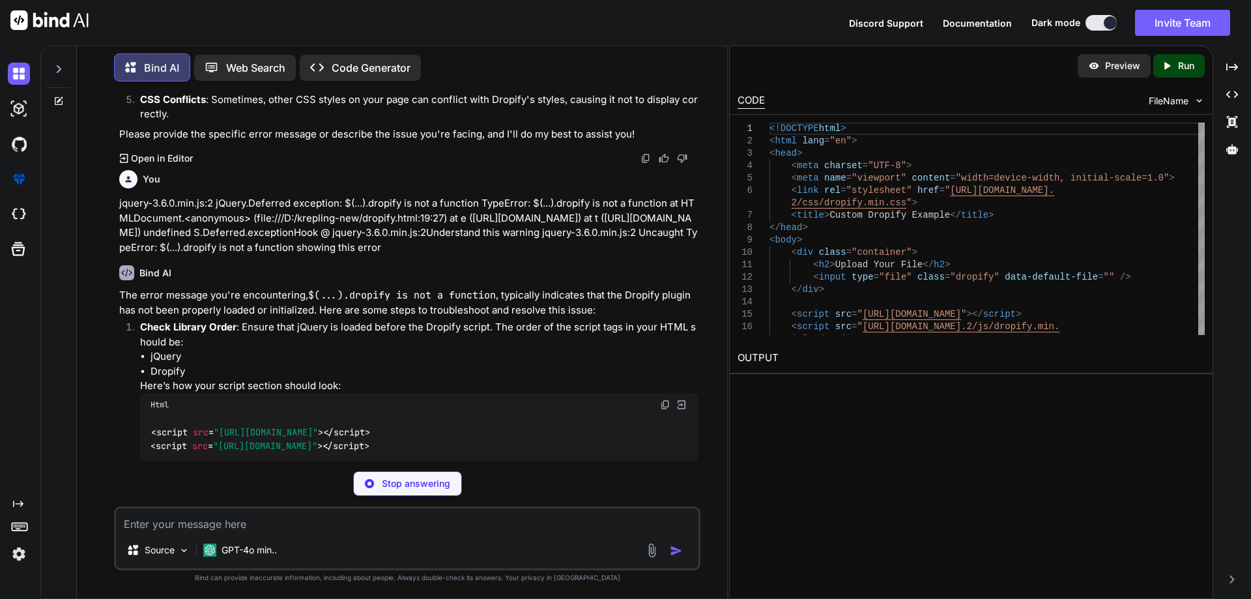
type textarea "x"
type textarea "<script src="[URL][DOMAIN_NAME]"></script> <script src="[URL][DOMAIN_NAME]"></s…"
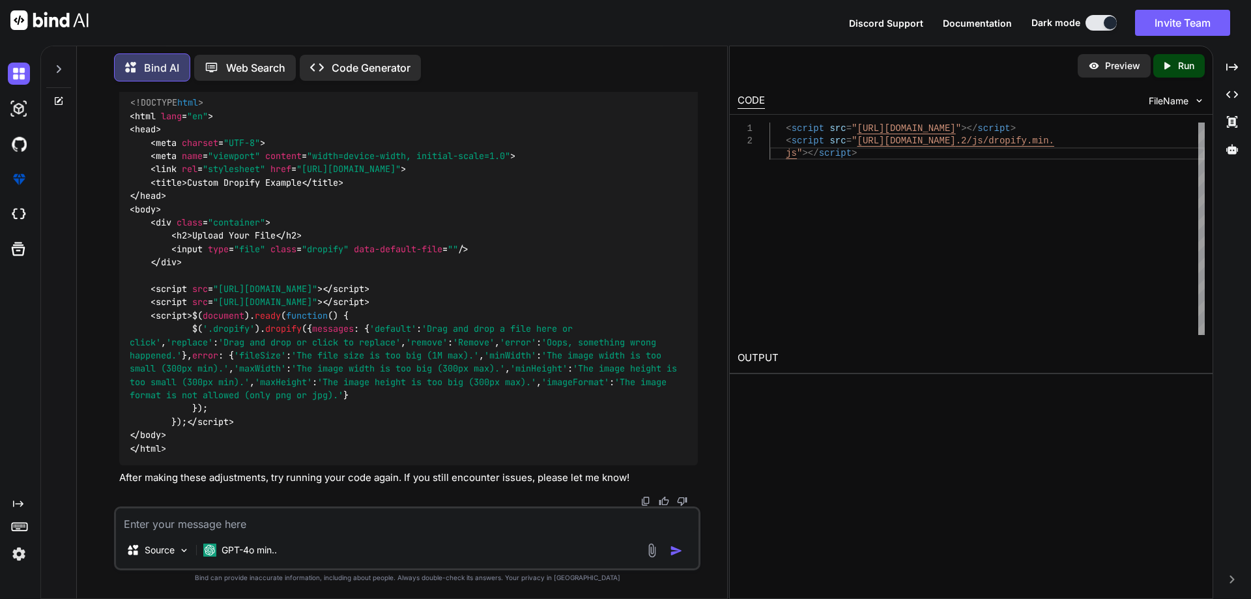
scroll to position [1643, 0]
click at [664, 80] on img at bounding box center [665, 75] width 10 height 10
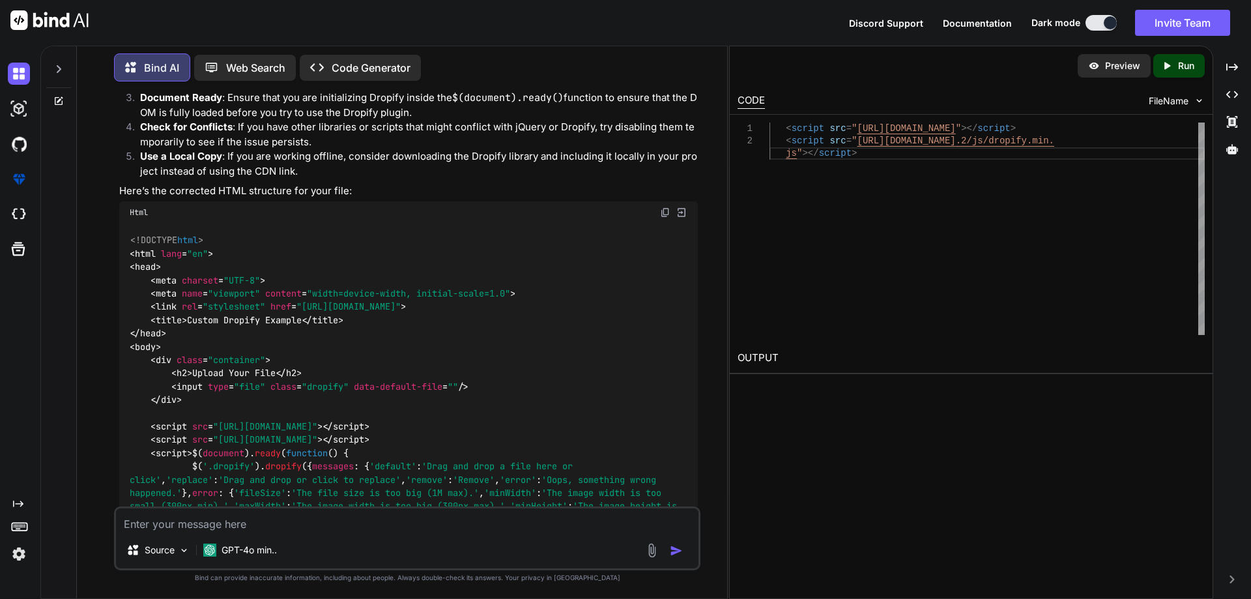
scroll to position [1382, 0]
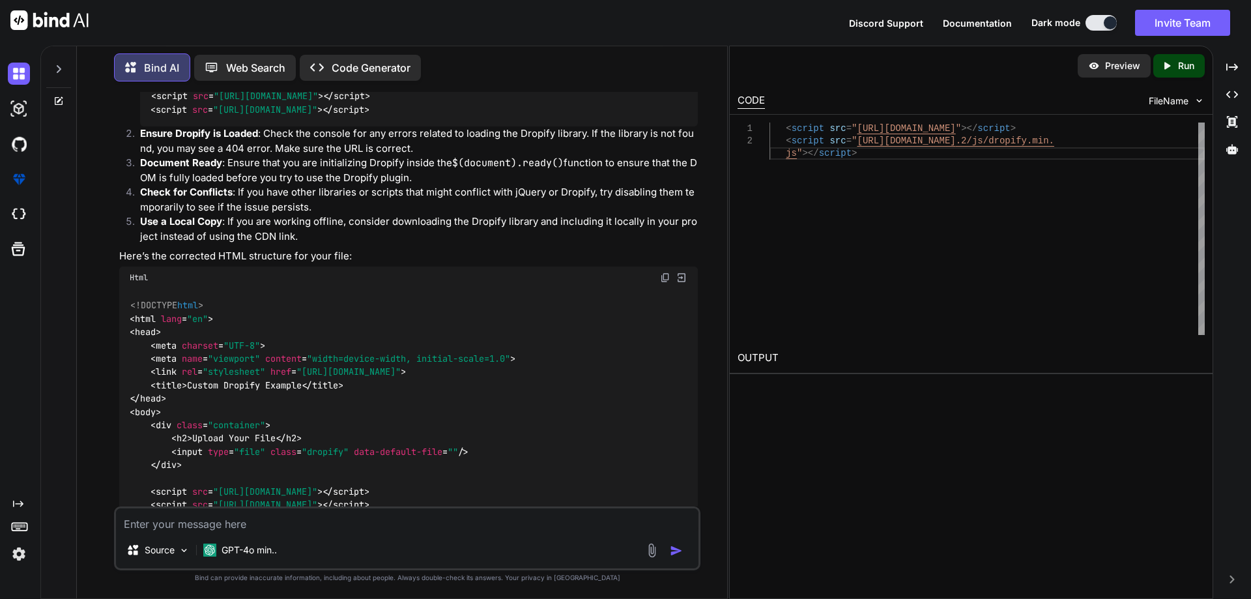
click at [663, 74] on img at bounding box center [665, 68] width 10 height 10
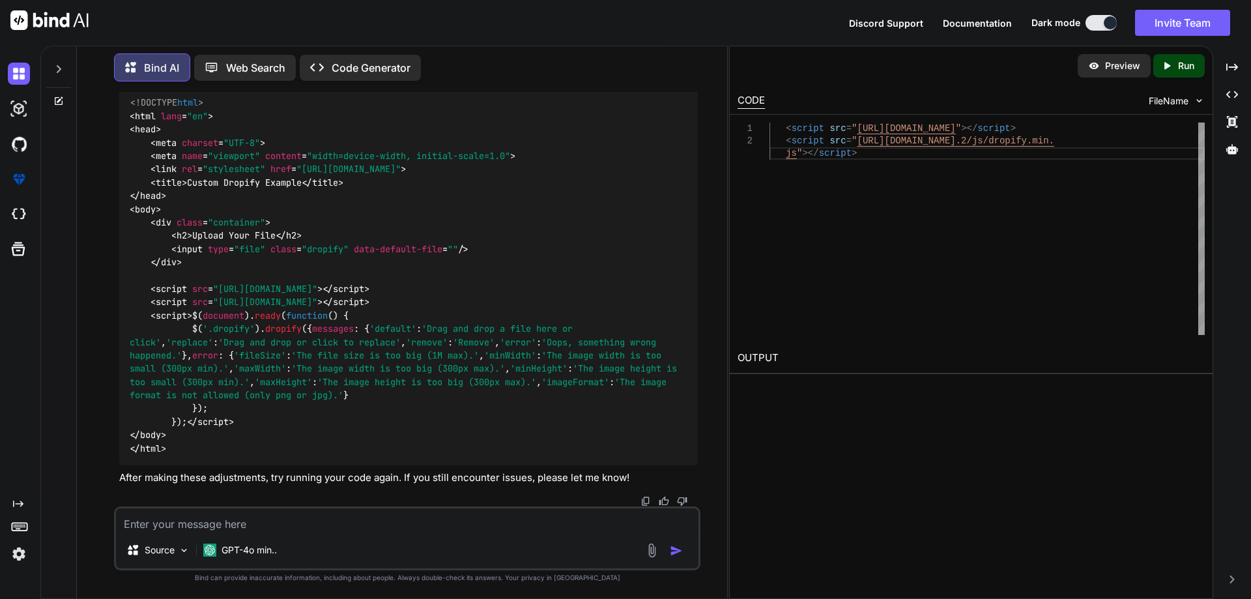
scroll to position [1904, 0]
click at [289, 530] on textarea at bounding box center [407, 519] width 582 height 23
type textarea "s"
type textarea "x"
type textarea "st"
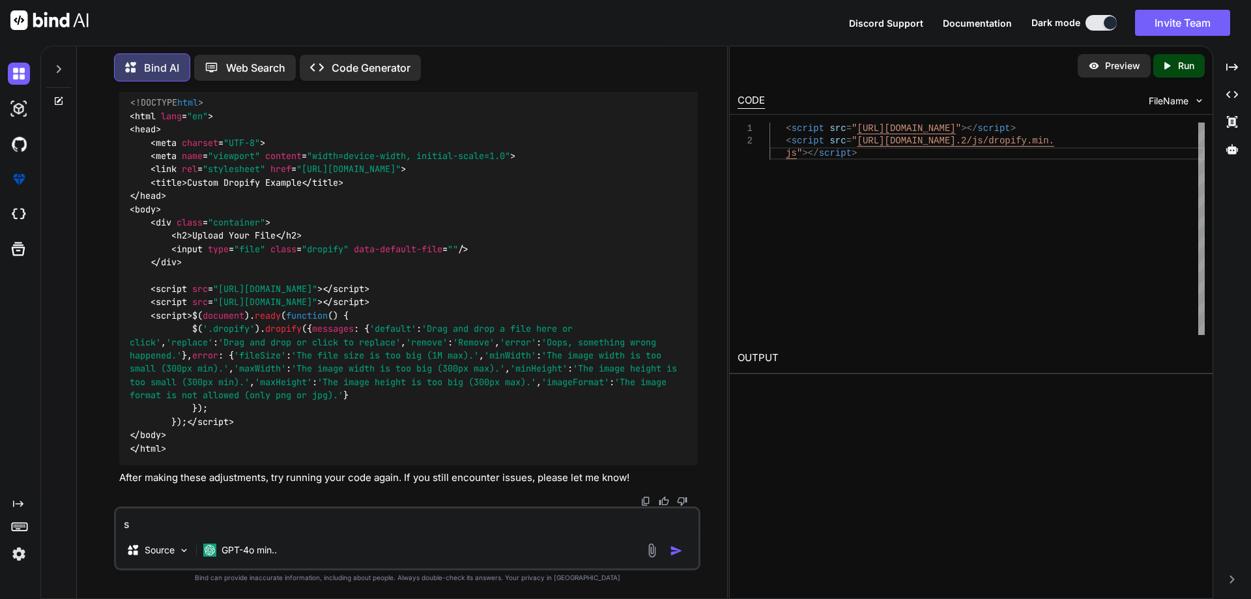
type textarea "x"
type textarea "sti"
type textarea "x"
type textarea "stil"
type textarea "x"
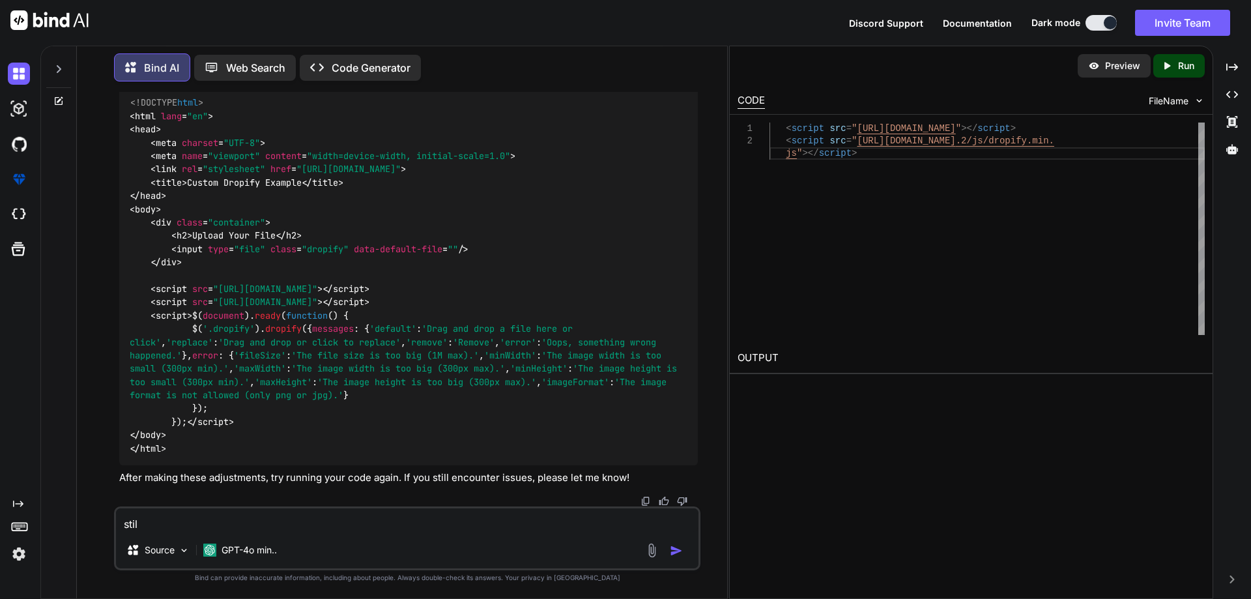
type textarea "still"
type textarea "x"
type textarea "still"
type textarea "x"
type textarea "still s"
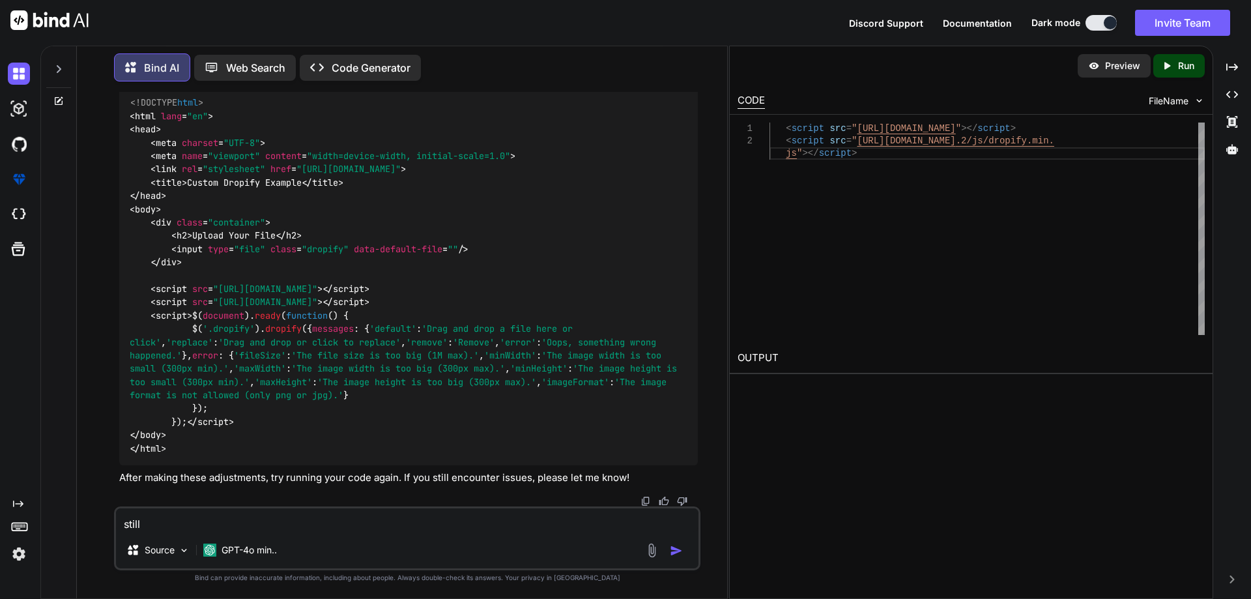
type textarea "x"
type textarea "still sa"
type textarea "x"
type textarea "still [PERSON_NAME]"
type textarea "x"
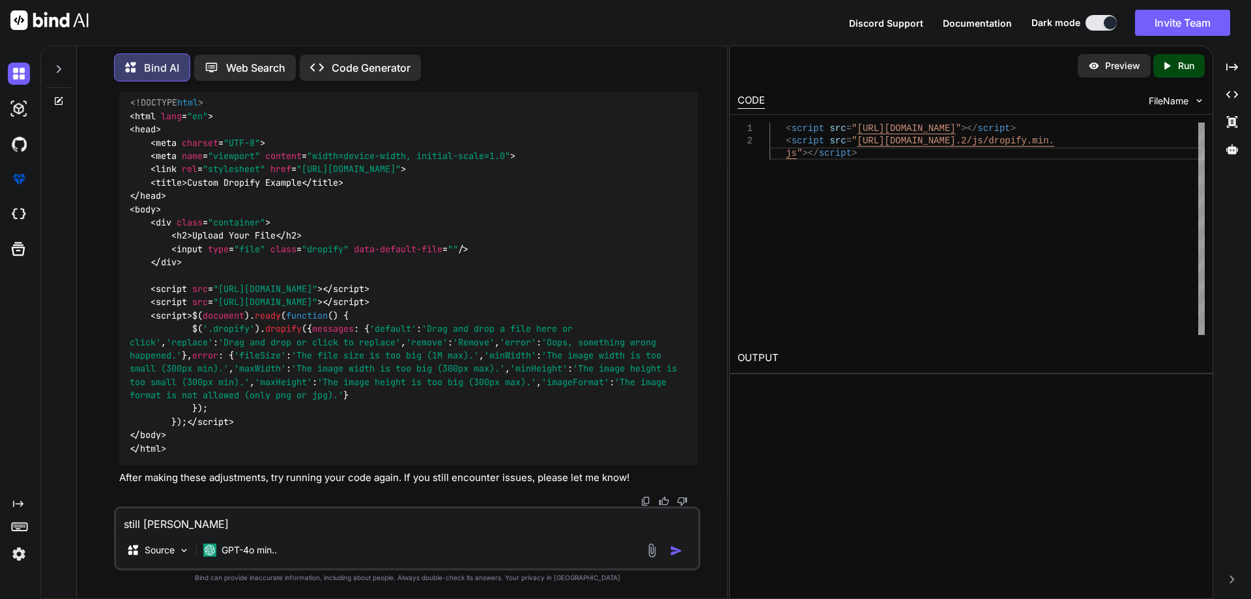
type textarea "still [PERSON_NAME]"
type textarea "x"
type textarea "still [PERSON_NAME] e"
type textarea "x"
type textarea "still [PERSON_NAME] e="
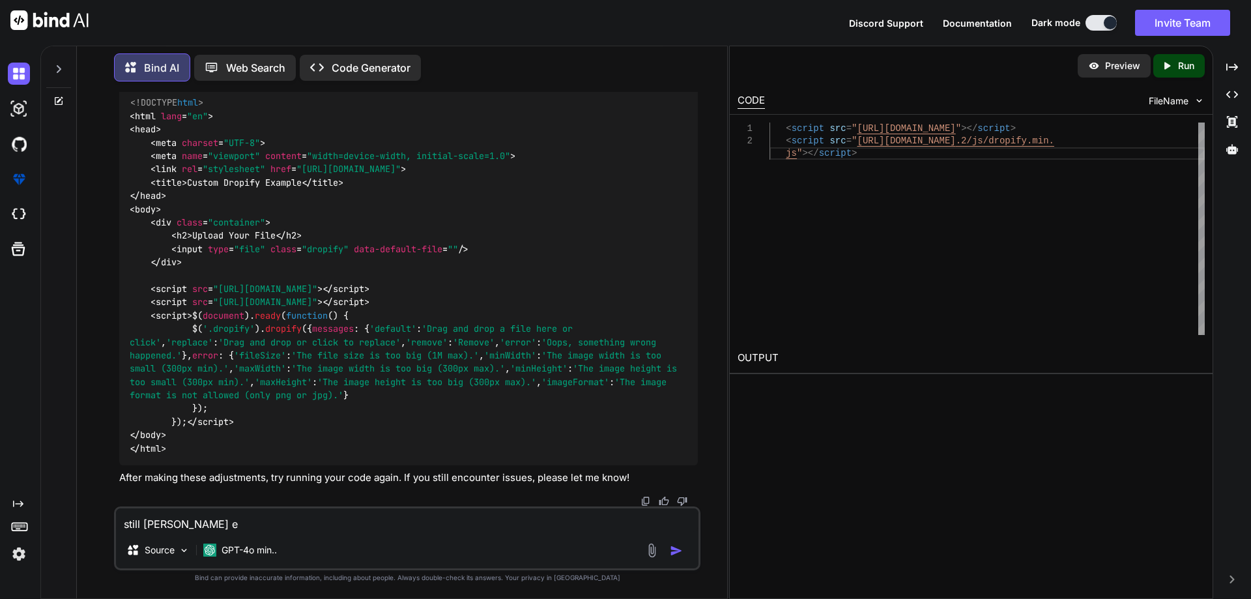
type textarea "x"
type textarea "still [PERSON_NAME] e"
type textarea "x"
type textarea "still [PERSON_NAME]"
type textarea "x"
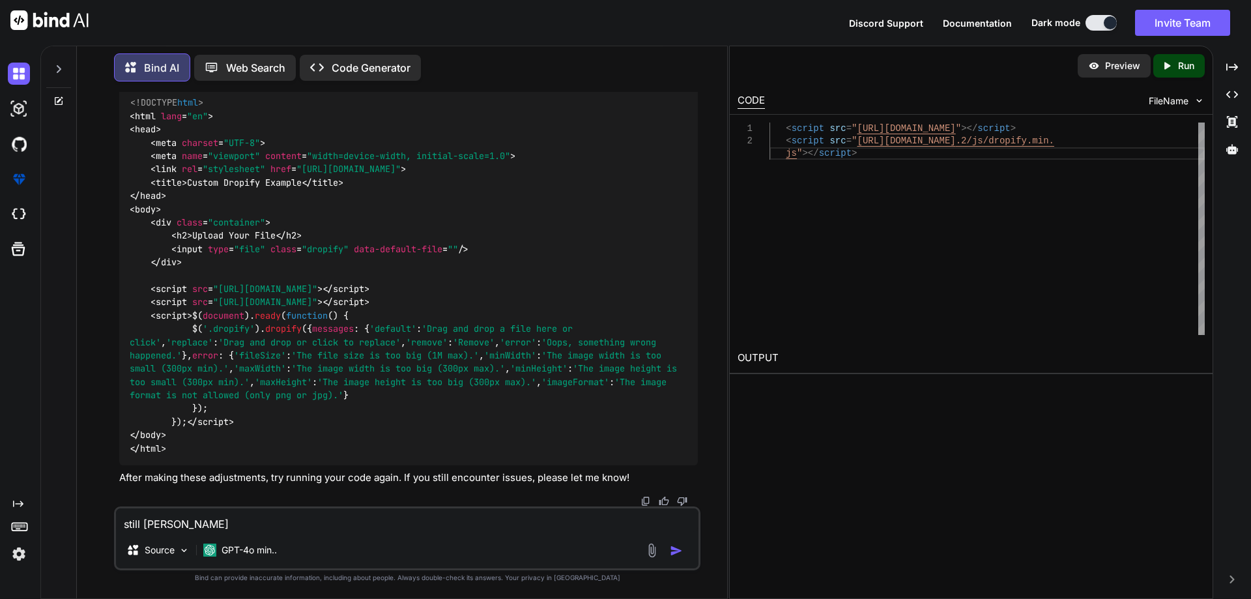
type textarea "still [PERSON_NAME]"
type textarea "x"
type textarea "still same"
type textarea "x"
type textarea "still same"
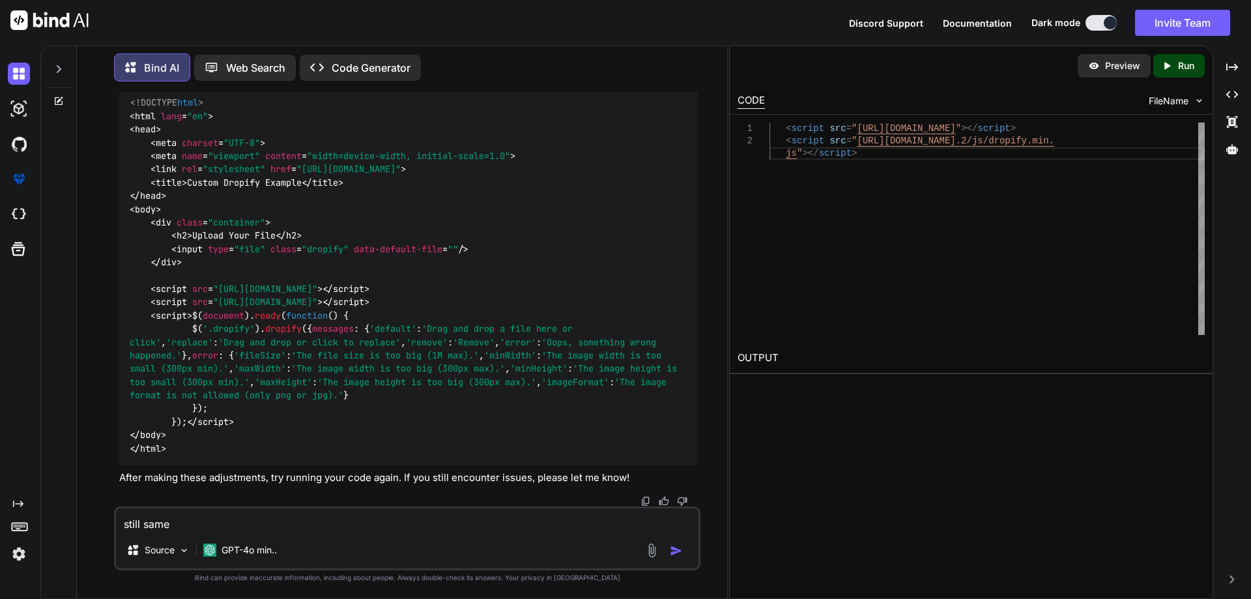
type textarea "x"
type textarea "still same e"
type textarea "x"
type textarea "still same er"
type textarea "x"
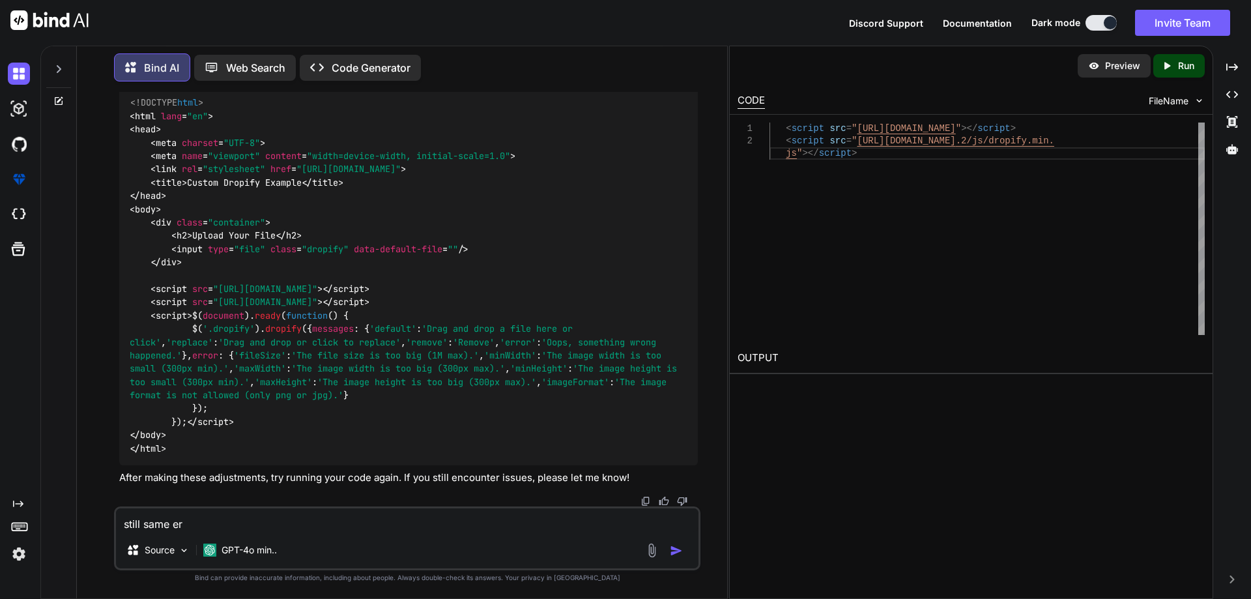
type textarea "still same err"
type textarea "x"
type textarea "still same erro"
type textarea "x"
type textarea "still same error"
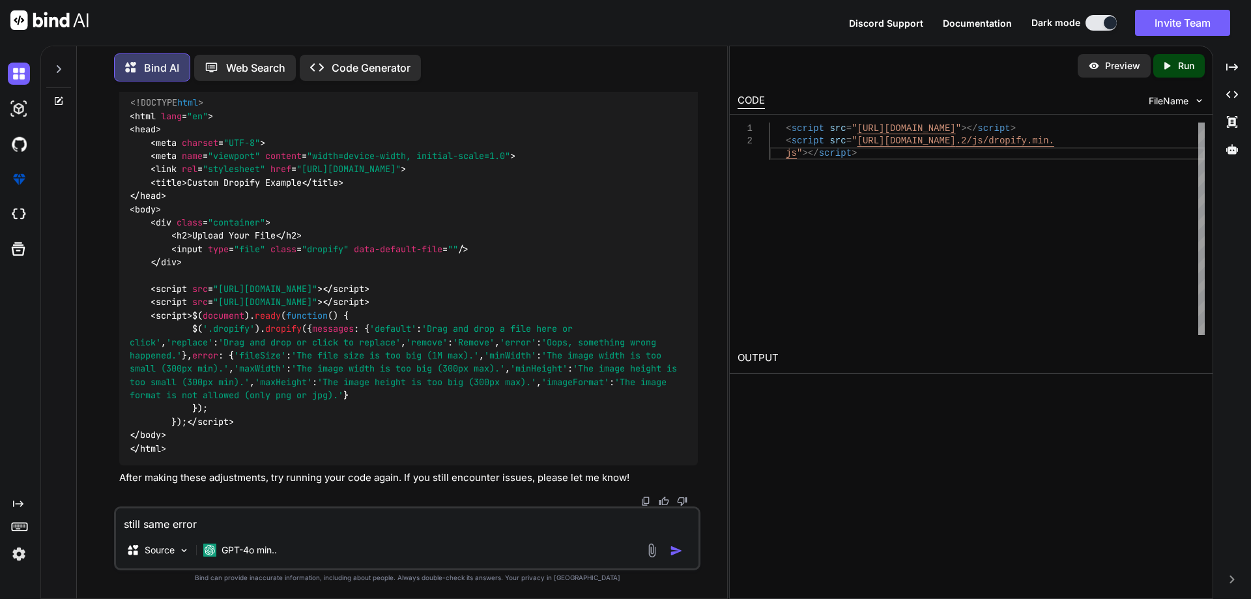
type textarea "x"
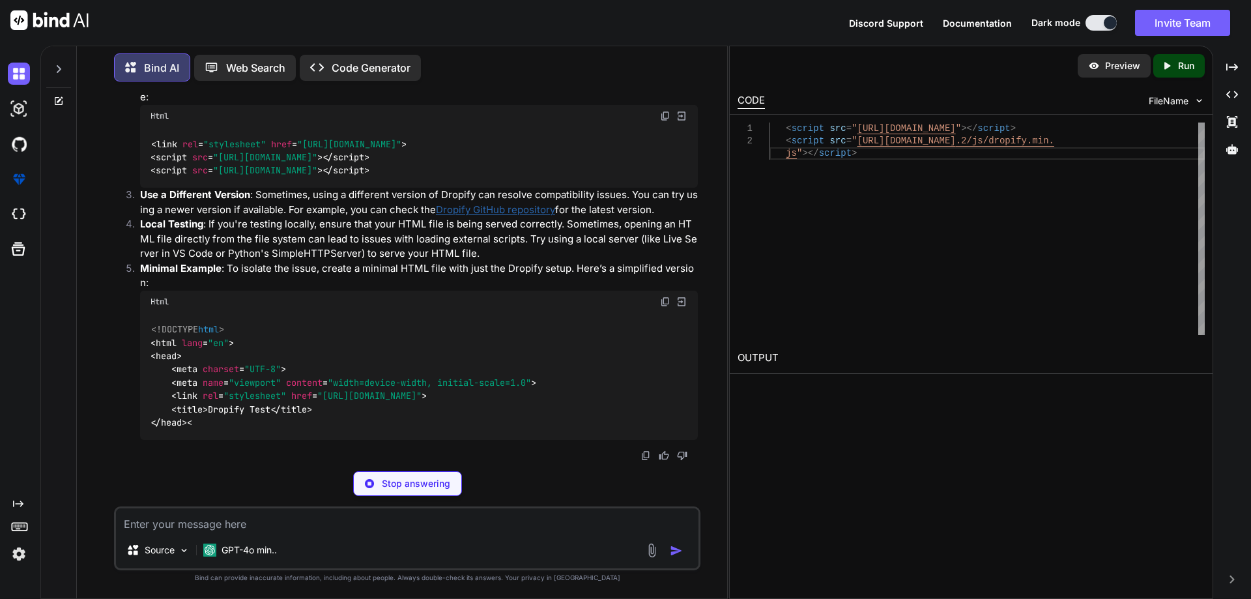
scroll to position [2473, 0]
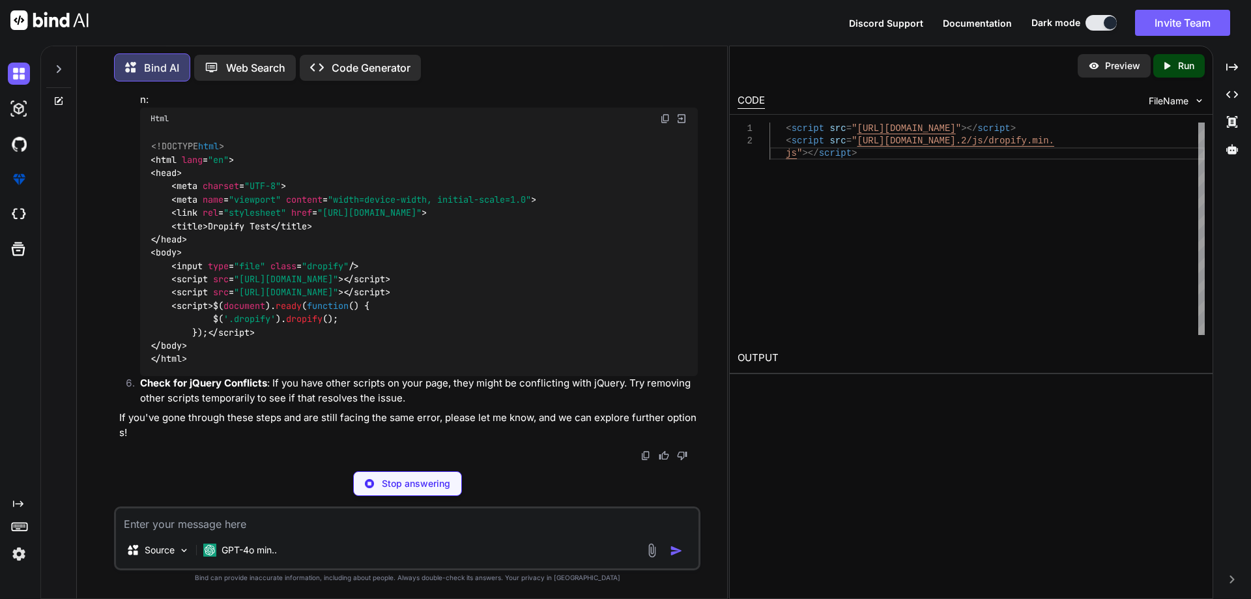
type textarea "x"
type textarea "<link rel="stylesheet" href="[URL][DOMAIN_NAME]"> <script src="[URL][DOMAIN_NAM…"
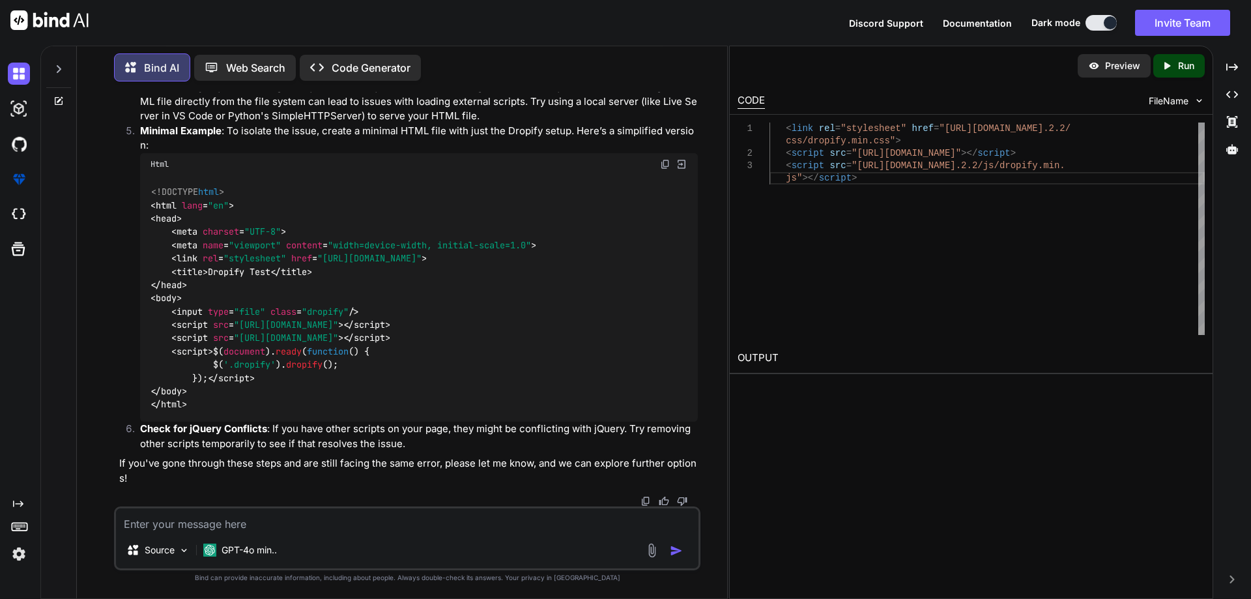
scroll to position [2651, 0]
click at [662, 159] on img at bounding box center [665, 164] width 10 height 10
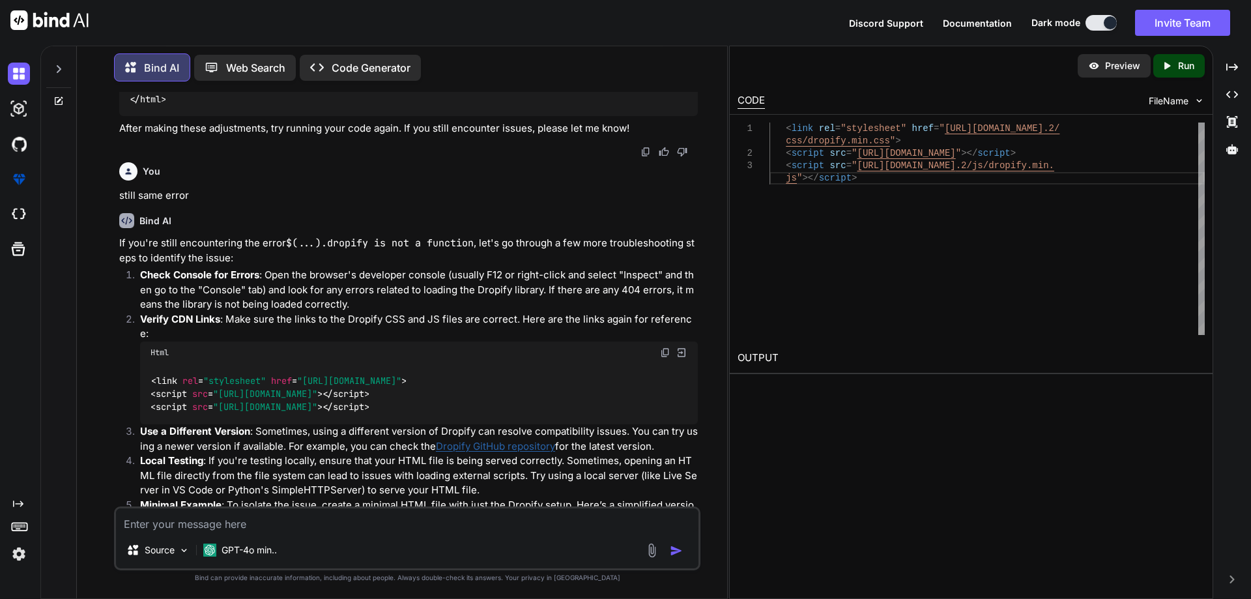
scroll to position [1804, 0]
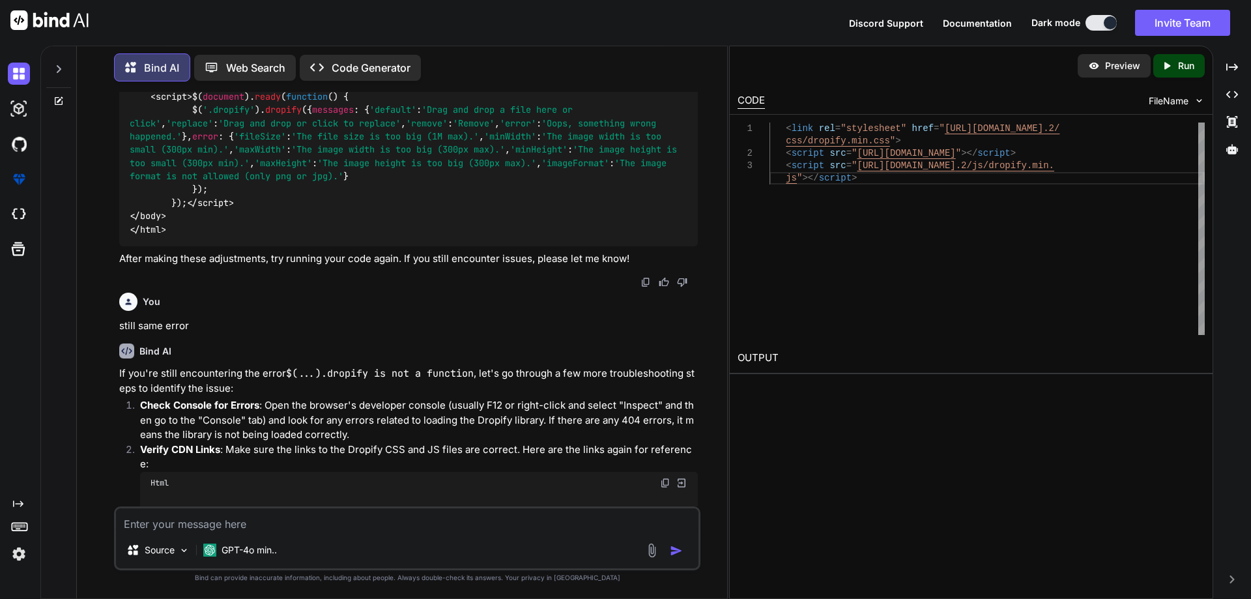
drag, startPoint x: 203, startPoint y: 307, endPoint x: 264, endPoint y: 480, distance: 183.8
click at [264, 247] on div "<!DOCTYPE html > < html lang = "en" > < head > < meta charset = "UTF-8" > < met…" at bounding box center [408, 57] width 578 height 380
copy span "messages : { 'default' : 'Drag and drop a file here or click' , 'replace' : 'Dr…"
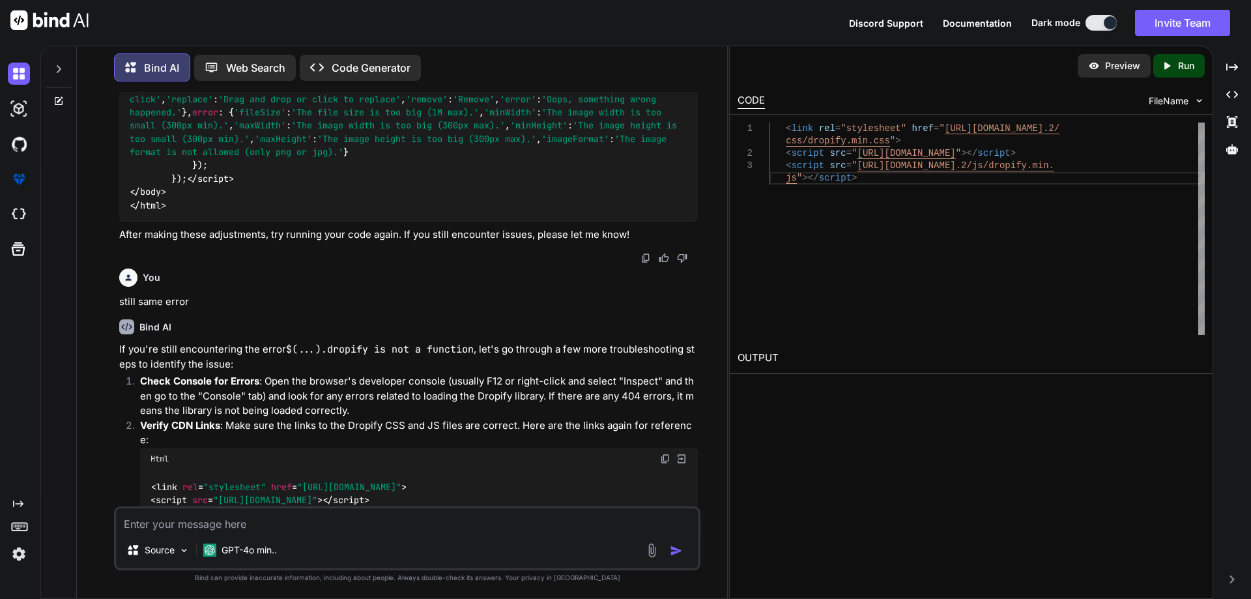
scroll to position [1934, 0]
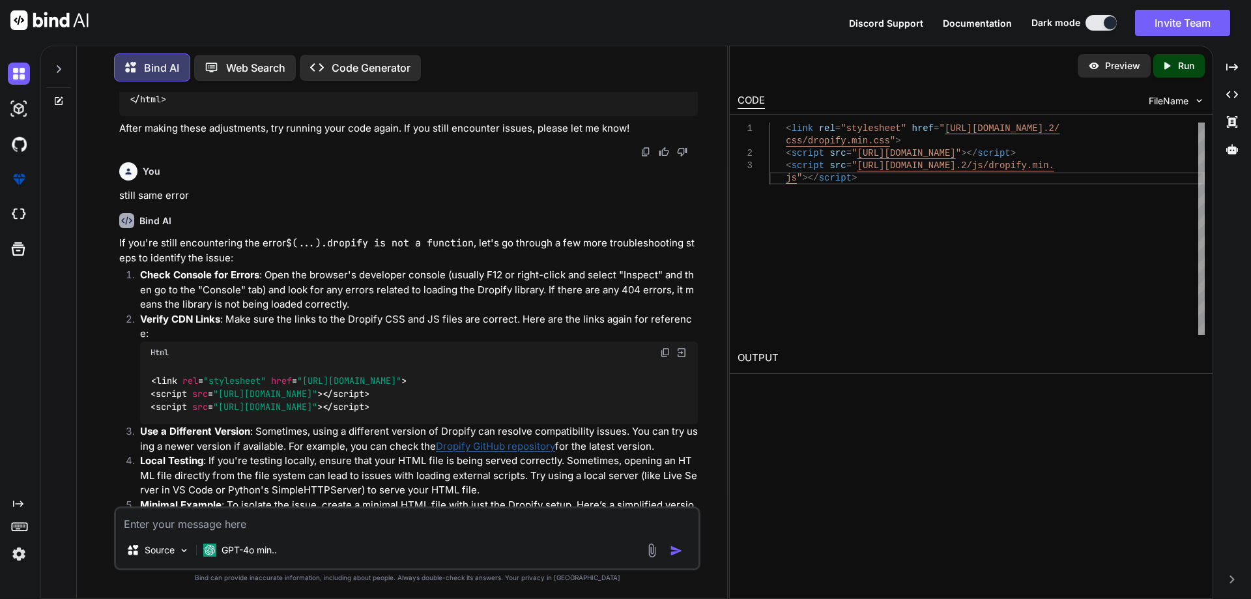
drag, startPoint x: 167, startPoint y: 281, endPoint x: 221, endPoint y: 377, distance: 110.0
copy span "$( document ). ready ( function ( ) { $( '.dropify' ). dropify ({ messages : { …"
click at [254, 515] on textarea at bounding box center [407, 519] width 582 height 23
type textarea "h"
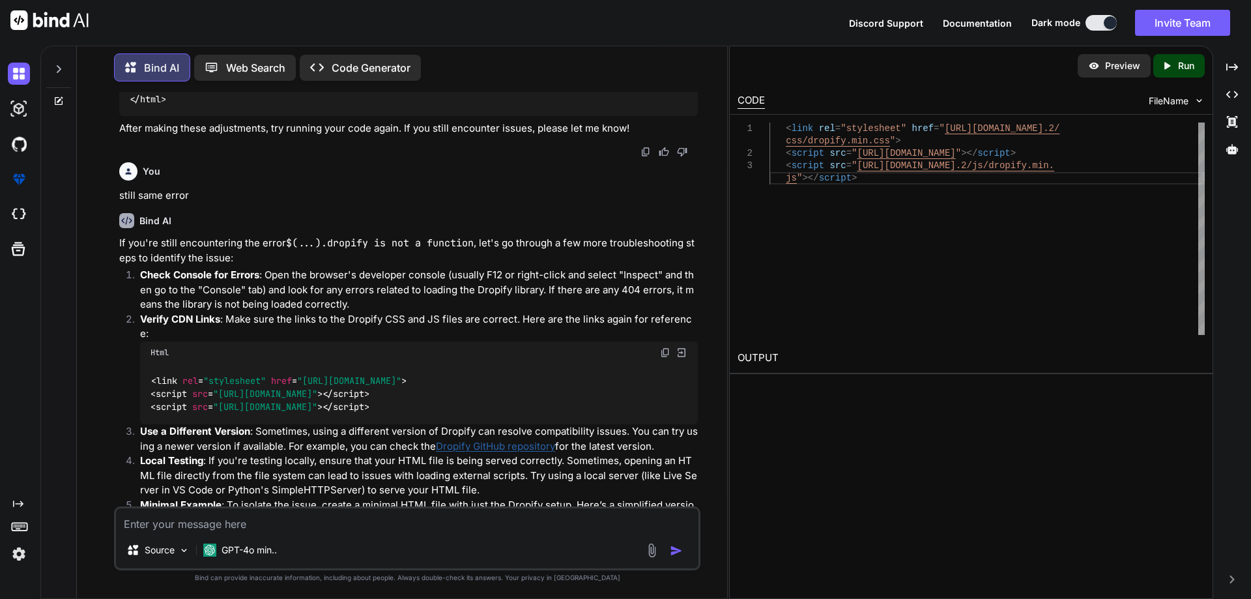
type textarea "x"
type textarea "ho"
type textarea "x"
type textarea "how"
type textarea "x"
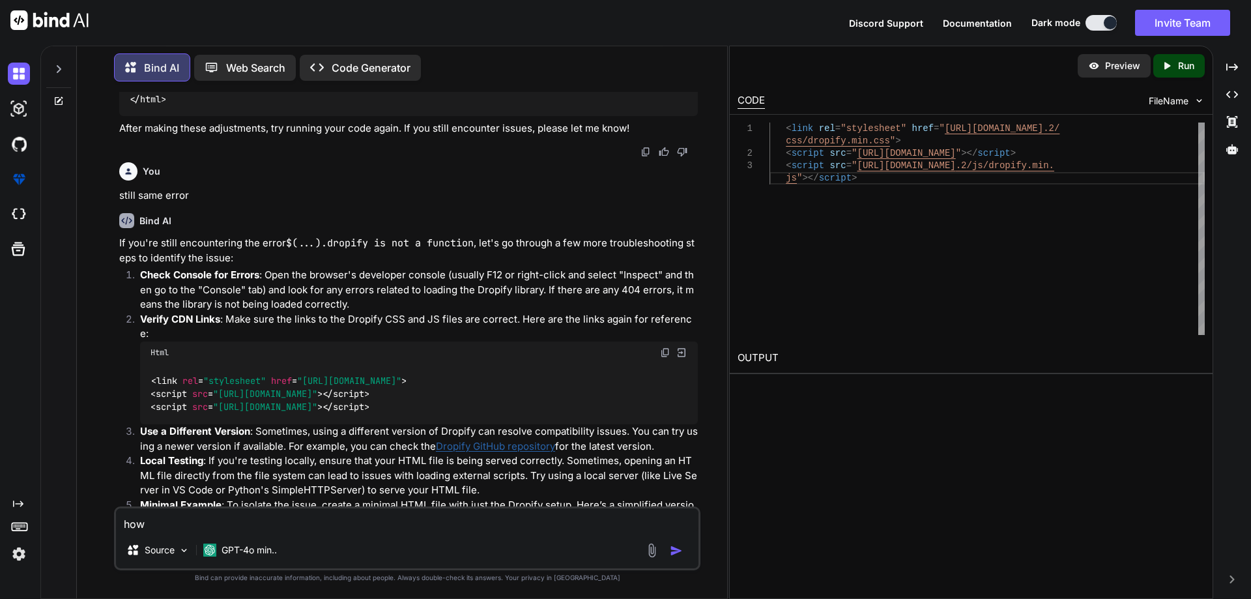
type textarea "how"
type textarea "x"
type textarea "how t"
type textarea "x"
type textarea "how to"
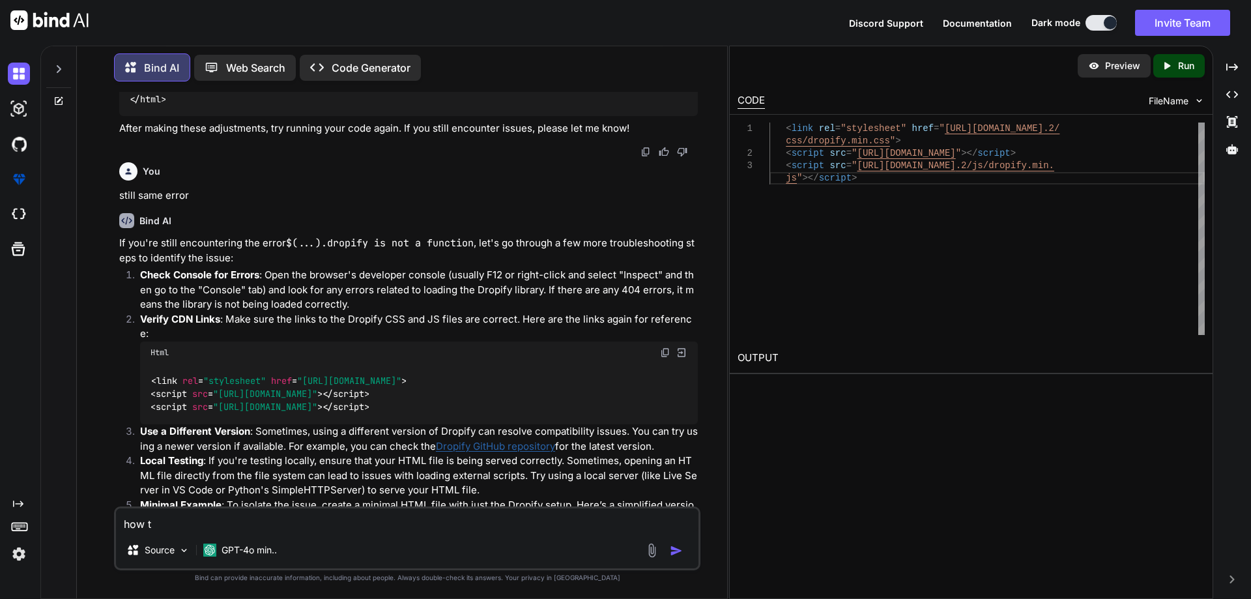
type textarea "x"
type textarea "how to"
type textarea "x"
type textarea "how to c"
type textarea "x"
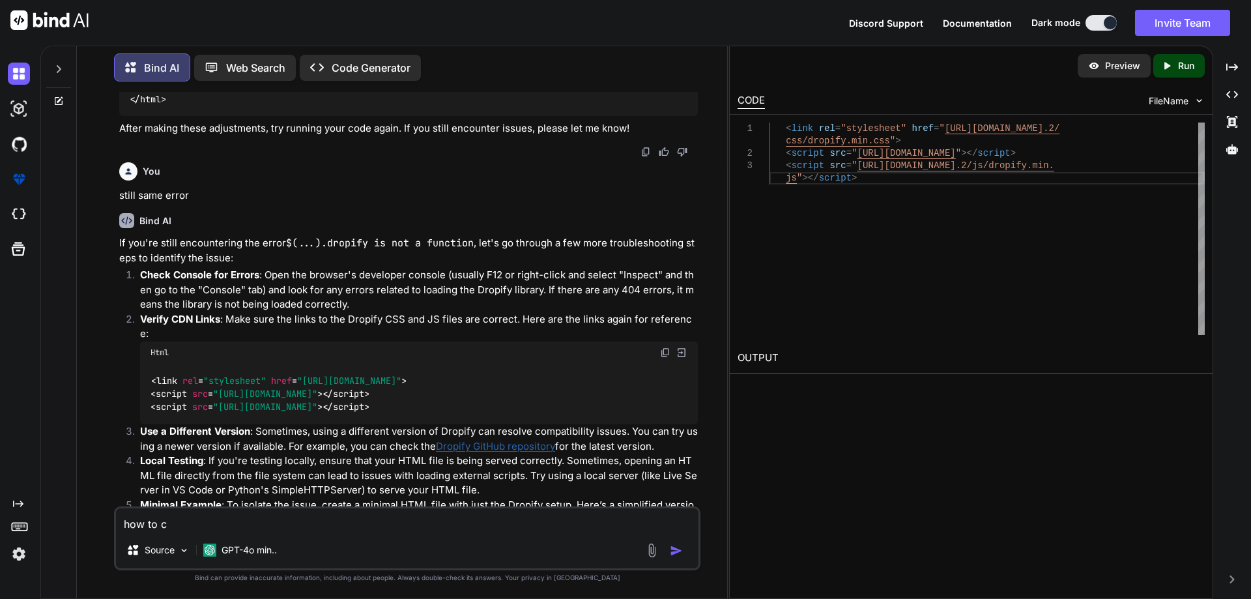
type textarea "how to ch"
type textarea "x"
type textarea "how to cha"
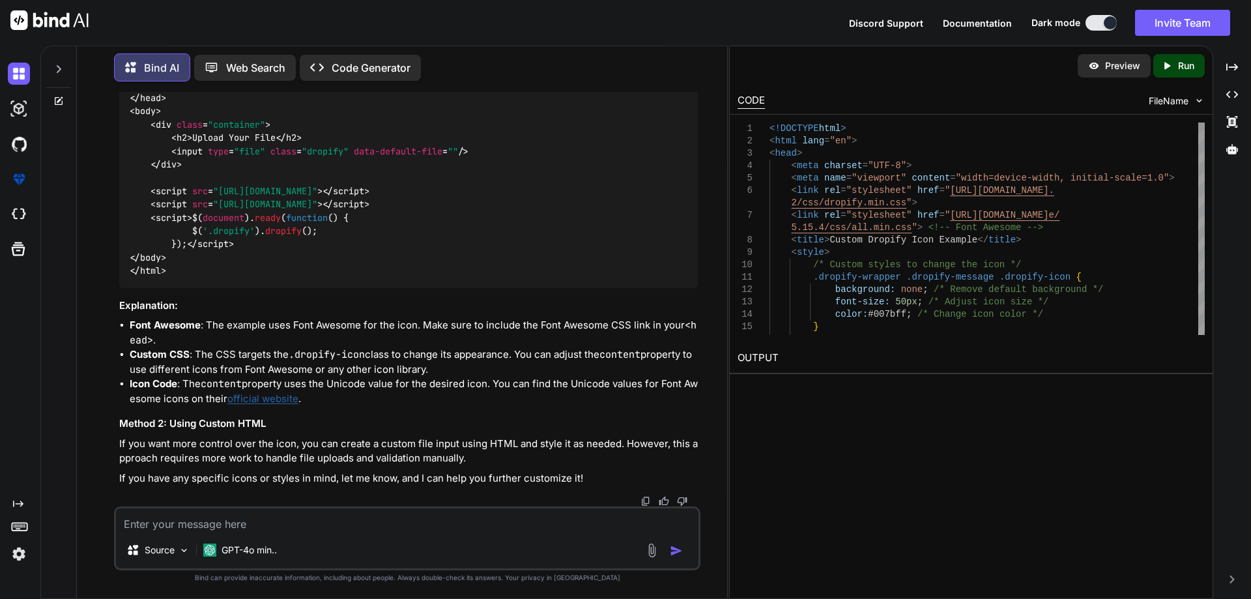
scroll to position [3371, 0]
drag, startPoint x: 163, startPoint y: 231, endPoint x: 200, endPoint y: 369, distance: 143.0
click at [200, 288] on div "<!DOCTYPE html > < html lang = "en" > < head > < meta charset = "UTF-8" > < met…" at bounding box center [408, 78] width 578 height 420
copy span "/* Custom styles to change the icon */ .dropify-wrapper .dropify-message .dropi…"
